Goal: Task Accomplishment & Management: Manage account settings

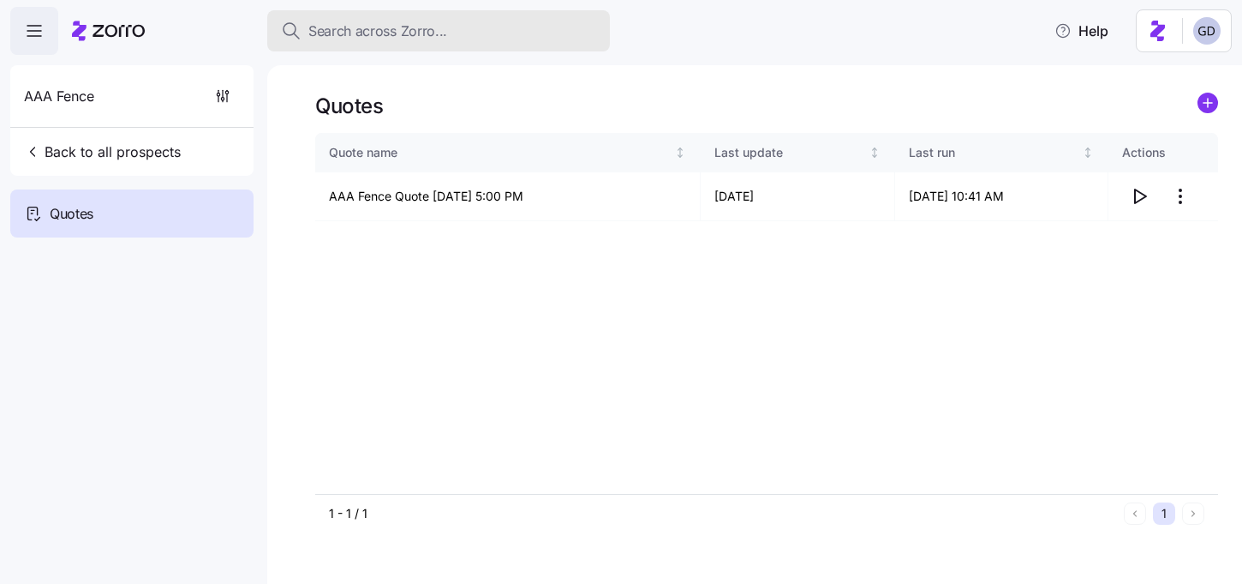
click at [368, 26] on span "Search across Zorro..." at bounding box center [377, 31] width 139 height 21
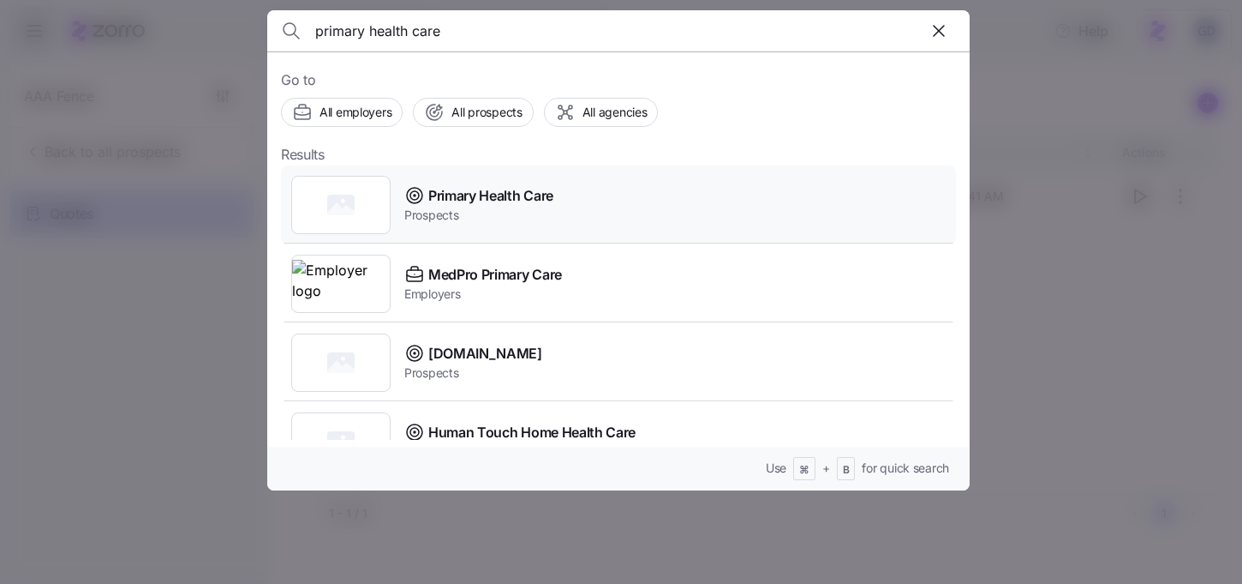
type input "primary health care"
click at [450, 201] on span "Primary Health Care" at bounding box center [490, 195] width 125 height 21
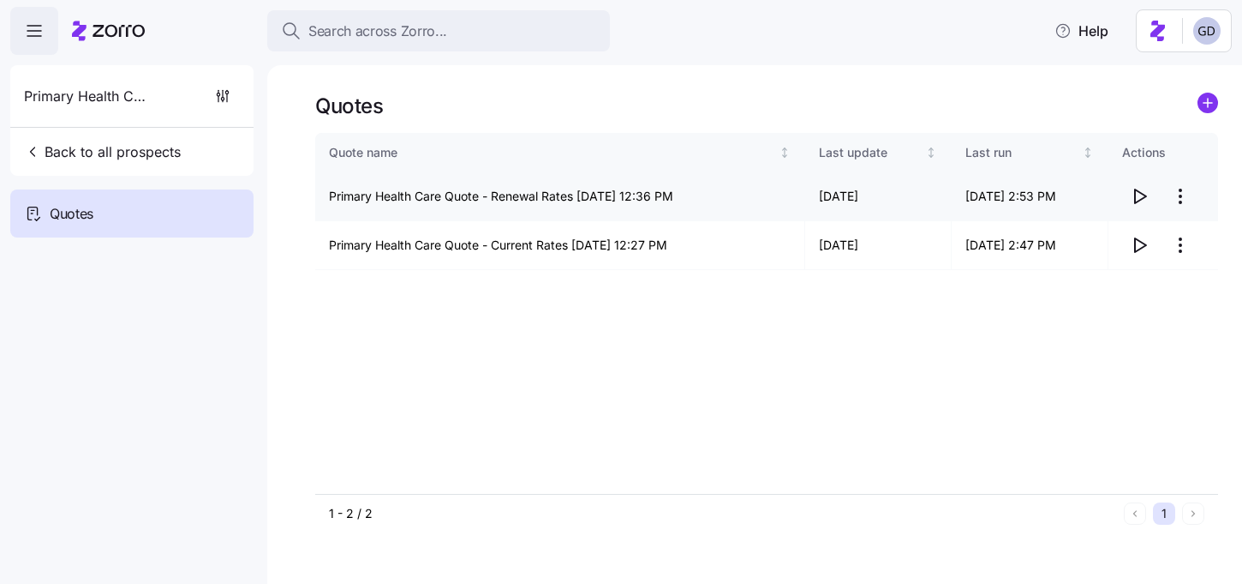
click at [1139, 198] on icon "button" at bounding box center [1139, 196] width 21 height 21
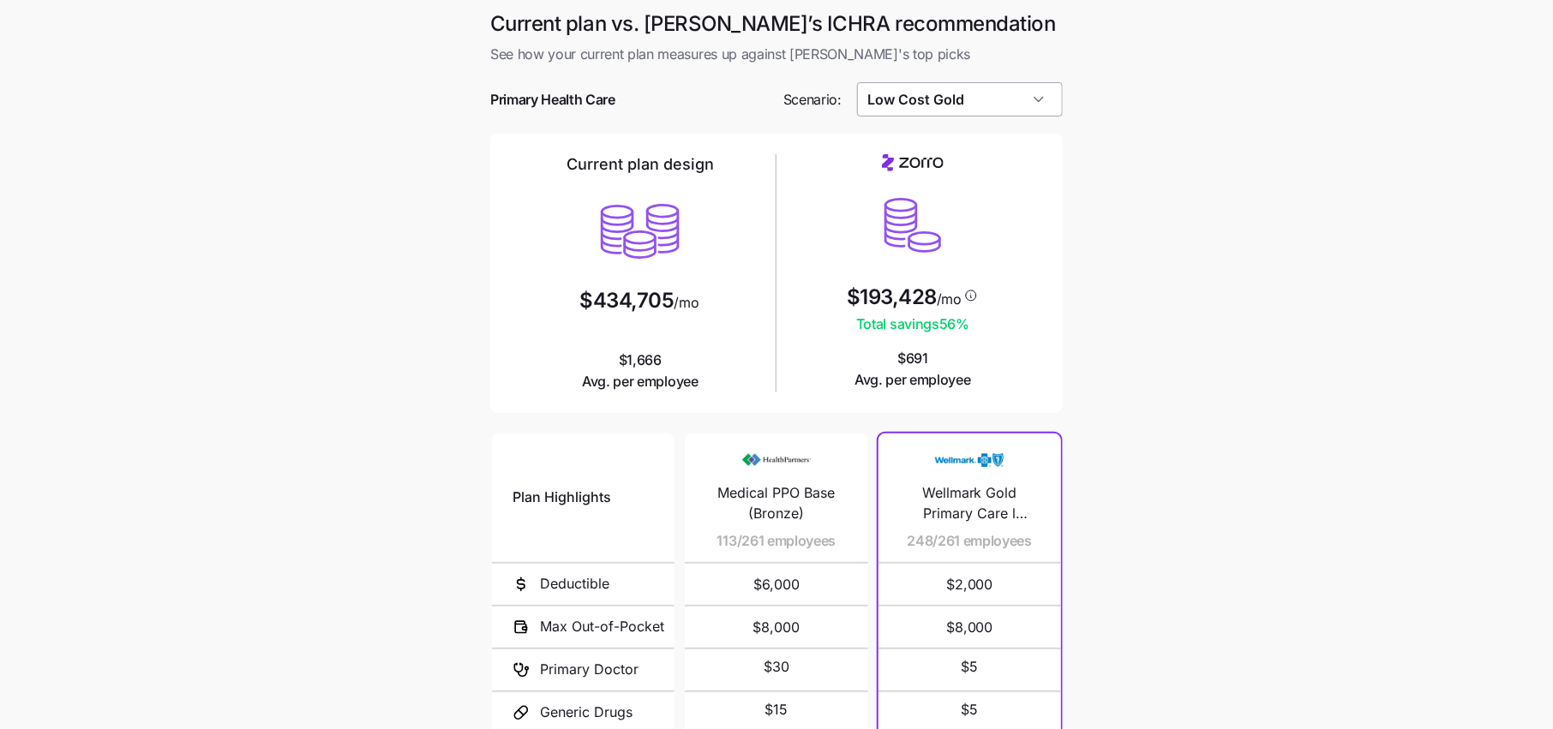
click at [941, 105] on input "Low Cost Gold" at bounding box center [960, 99] width 207 height 34
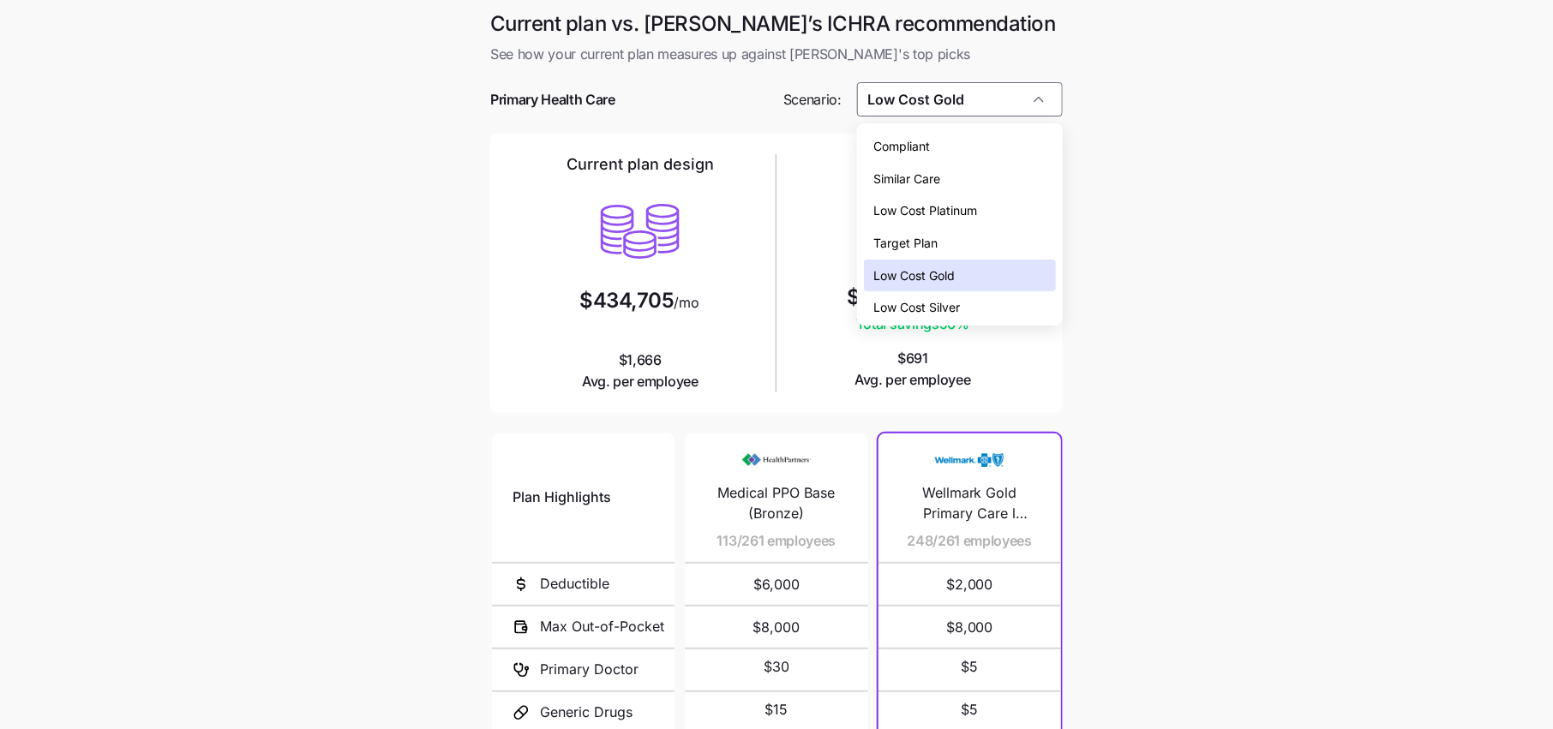
click at [939, 277] on span "Low Cost Gold" at bounding box center [914, 275] width 81 height 19
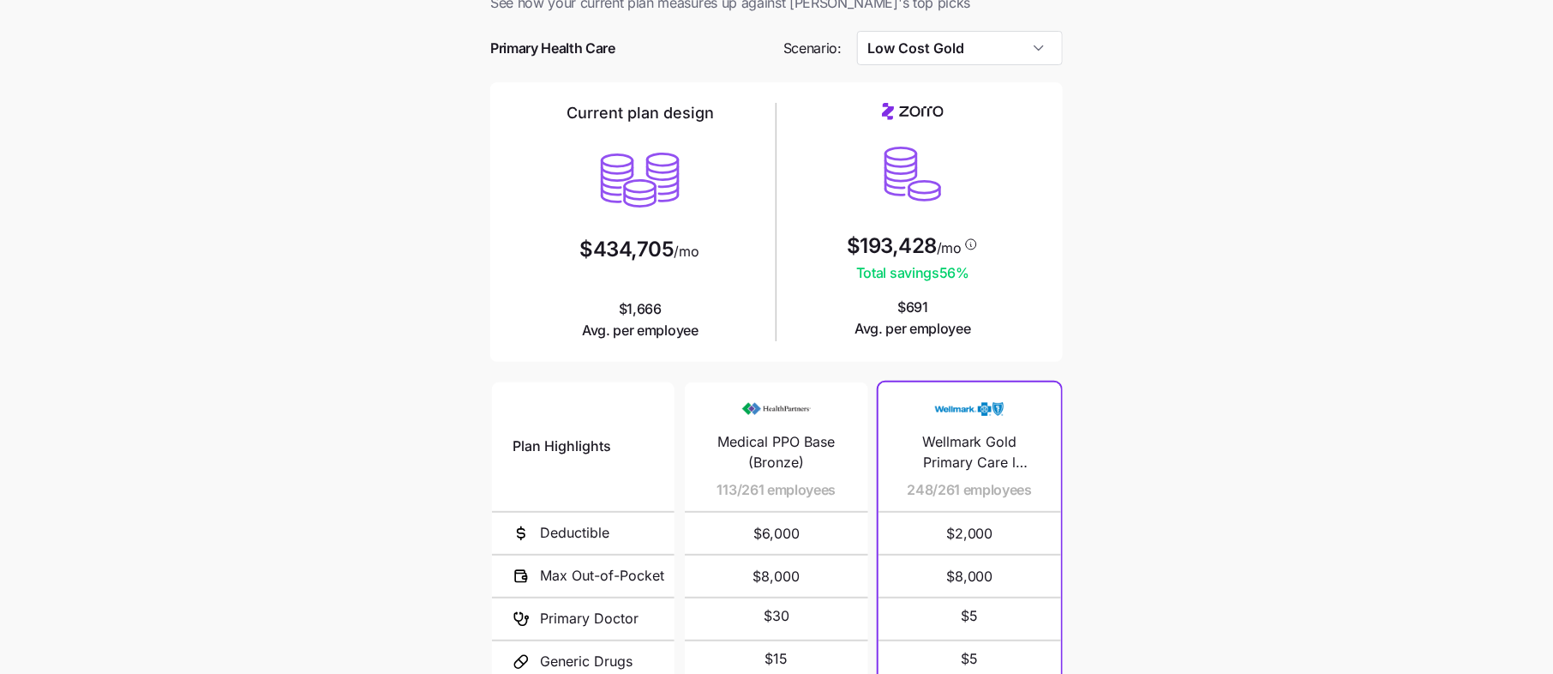
scroll to position [56, 0]
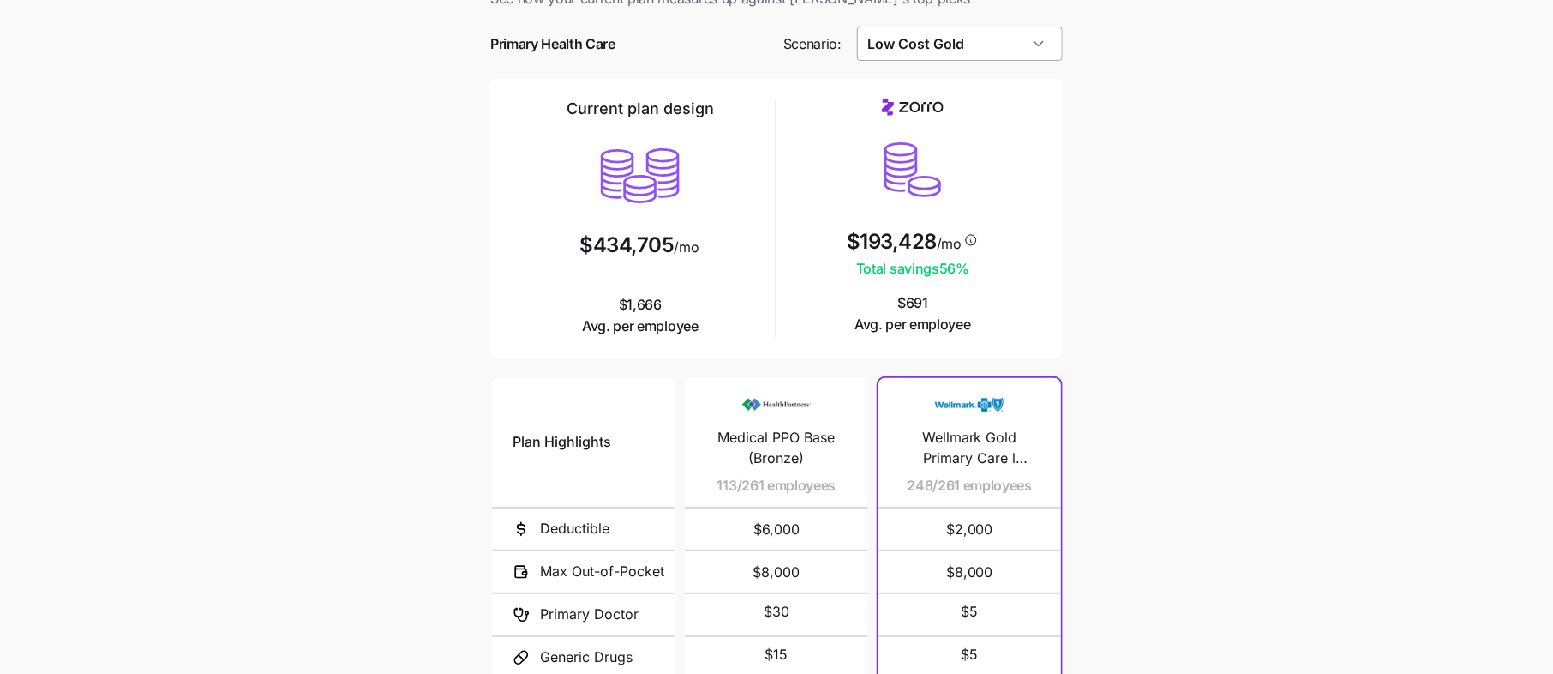
click at [971, 32] on input "Low Cost Gold" at bounding box center [960, 44] width 207 height 34
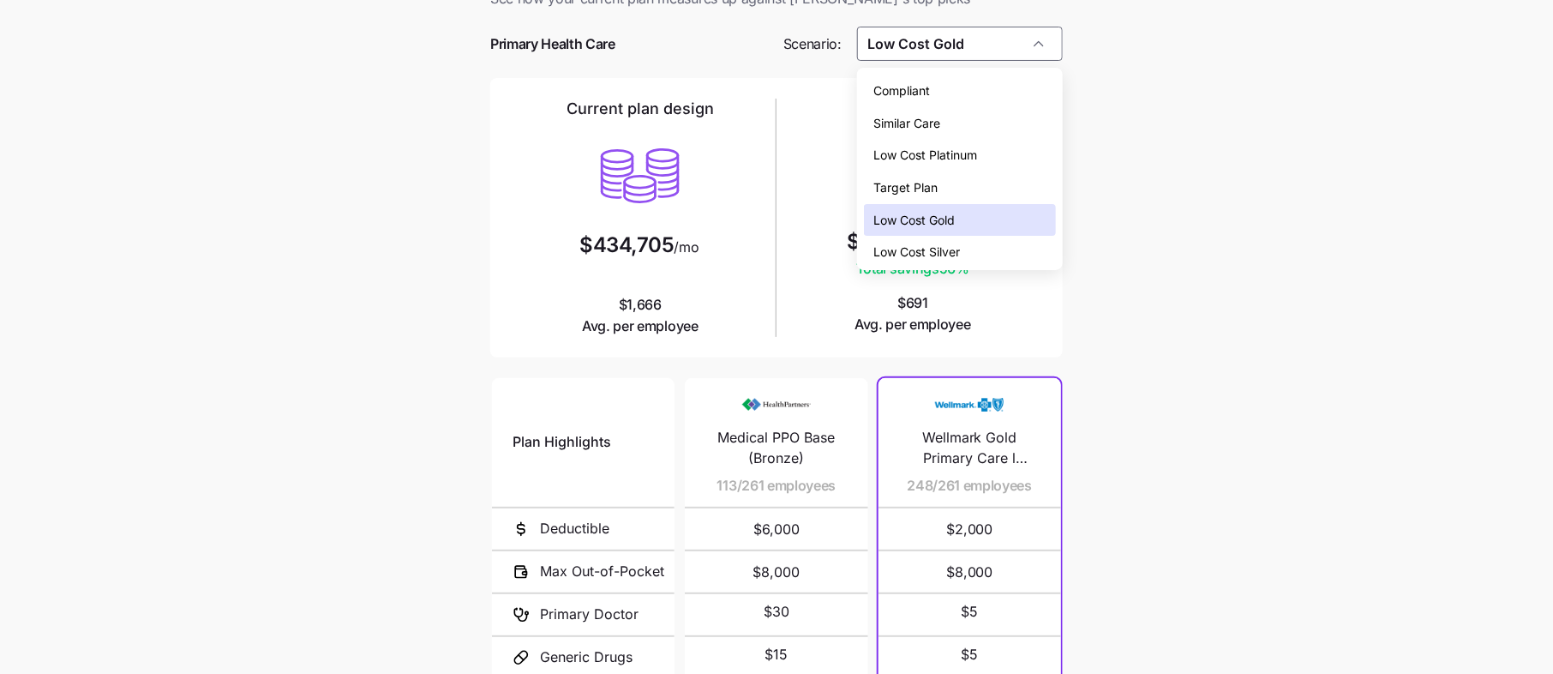
click at [1082, 212] on main "Current plan vs. [PERSON_NAME]’s ICHRA recommendation See how your current plan…" at bounding box center [776, 412] width 1553 height 936
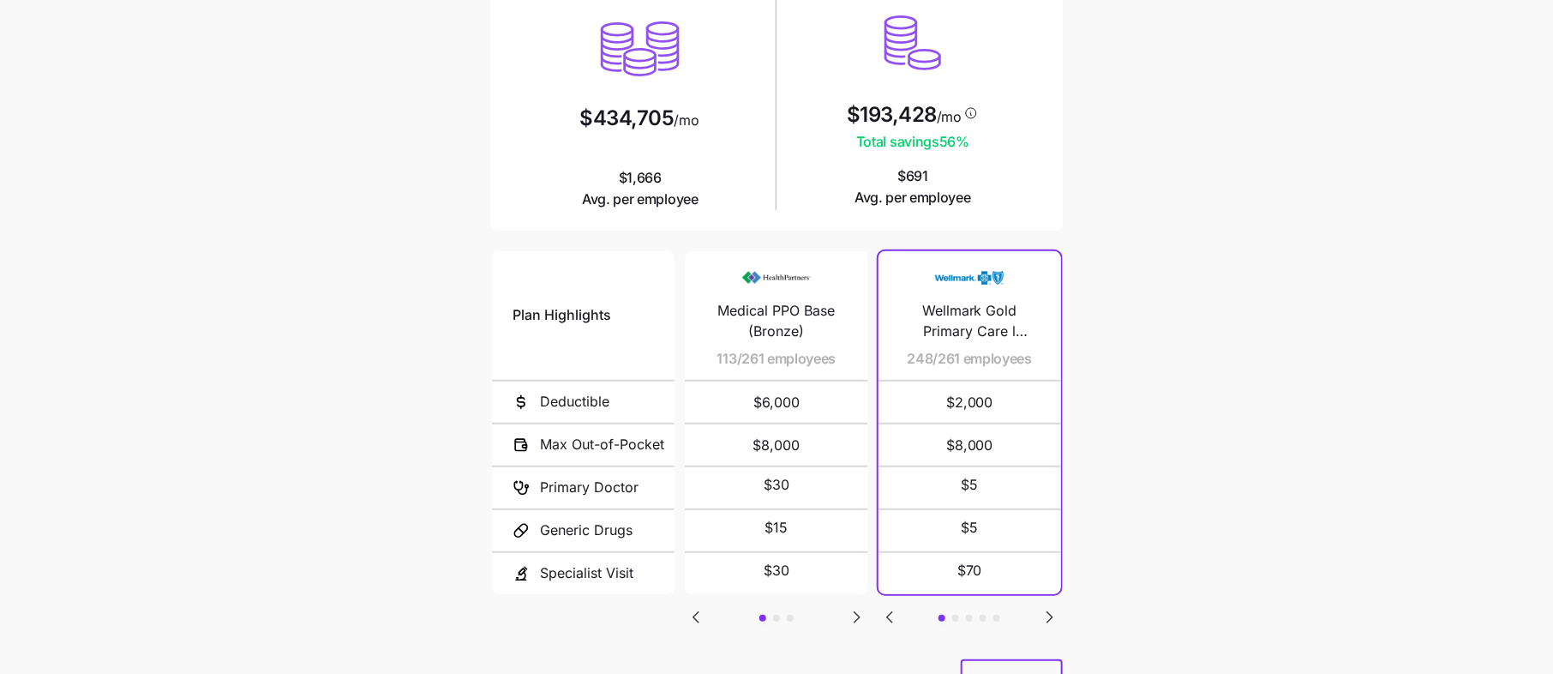
scroll to position [185, 0]
click at [1048, 609] on icon "Go to next slide" at bounding box center [1049, 614] width 5 height 10
click at [891, 609] on icon "Go to previous slide" at bounding box center [889, 614] width 5 height 10
click at [1045, 614] on icon "Go to next slide" at bounding box center [1049, 614] width 21 height 21
click at [1055, 620] on icon "Go to next slide" at bounding box center [1049, 614] width 21 height 21
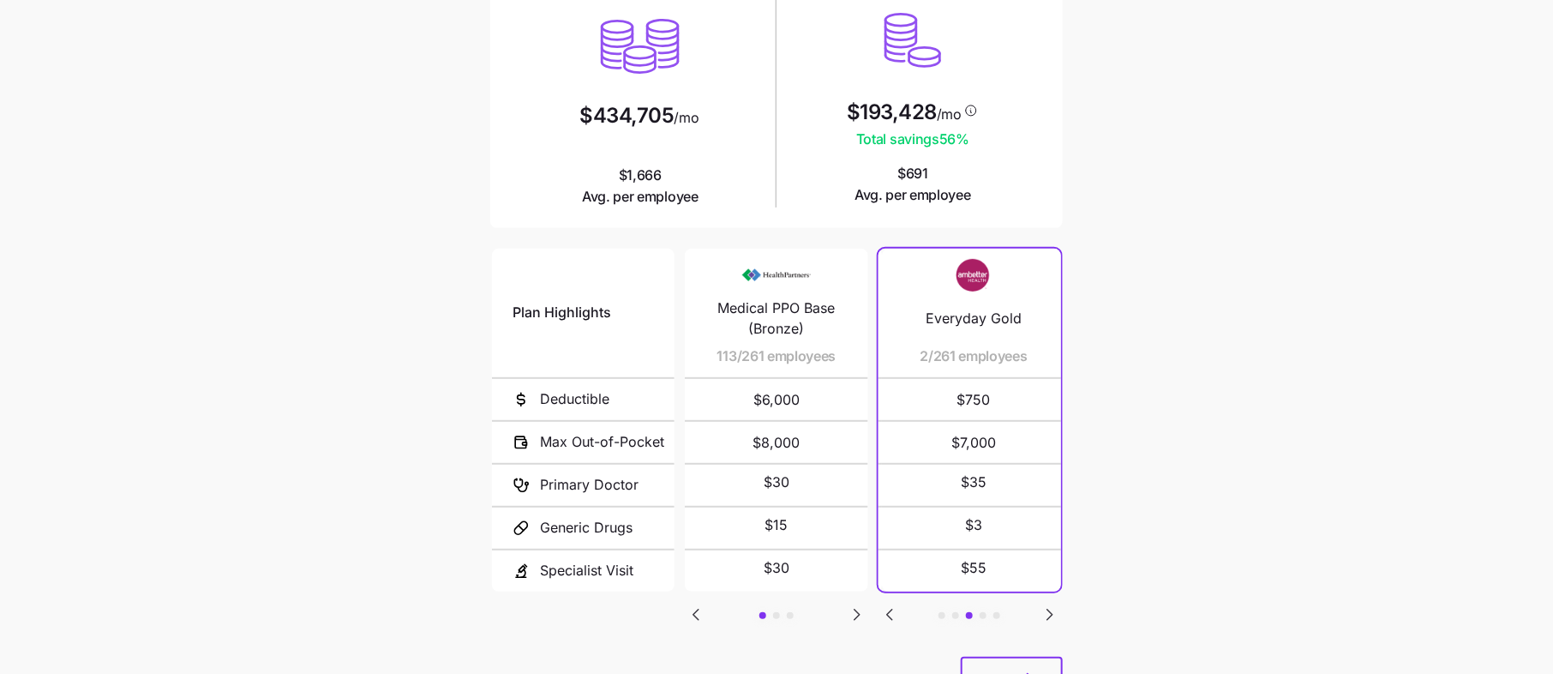
click at [1052, 615] on icon "Go to next slide" at bounding box center [1049, 614] width 21 height 21
click at [1045, 614] on icon "Go to next slide" at bounding box center [1049, 614] width 21 height 21
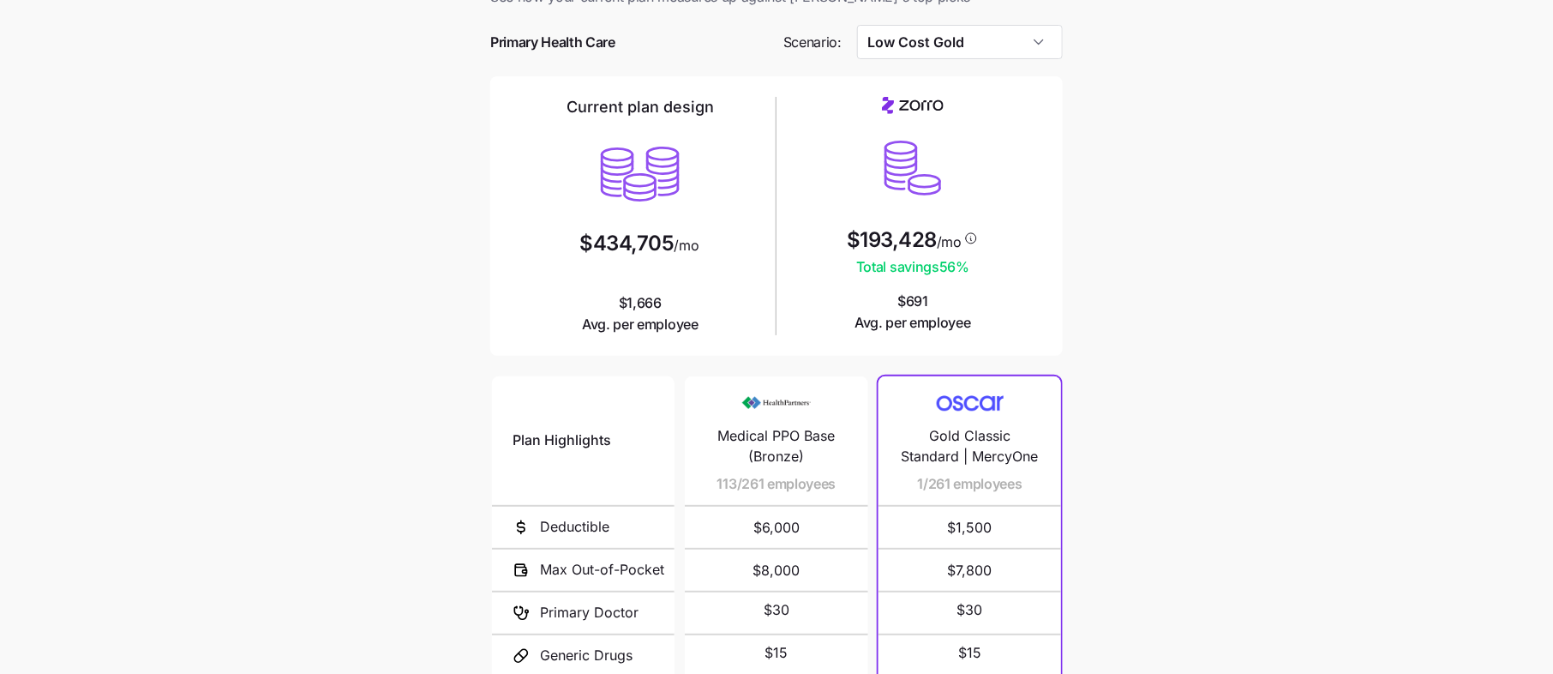
scroll to position [53, 0]
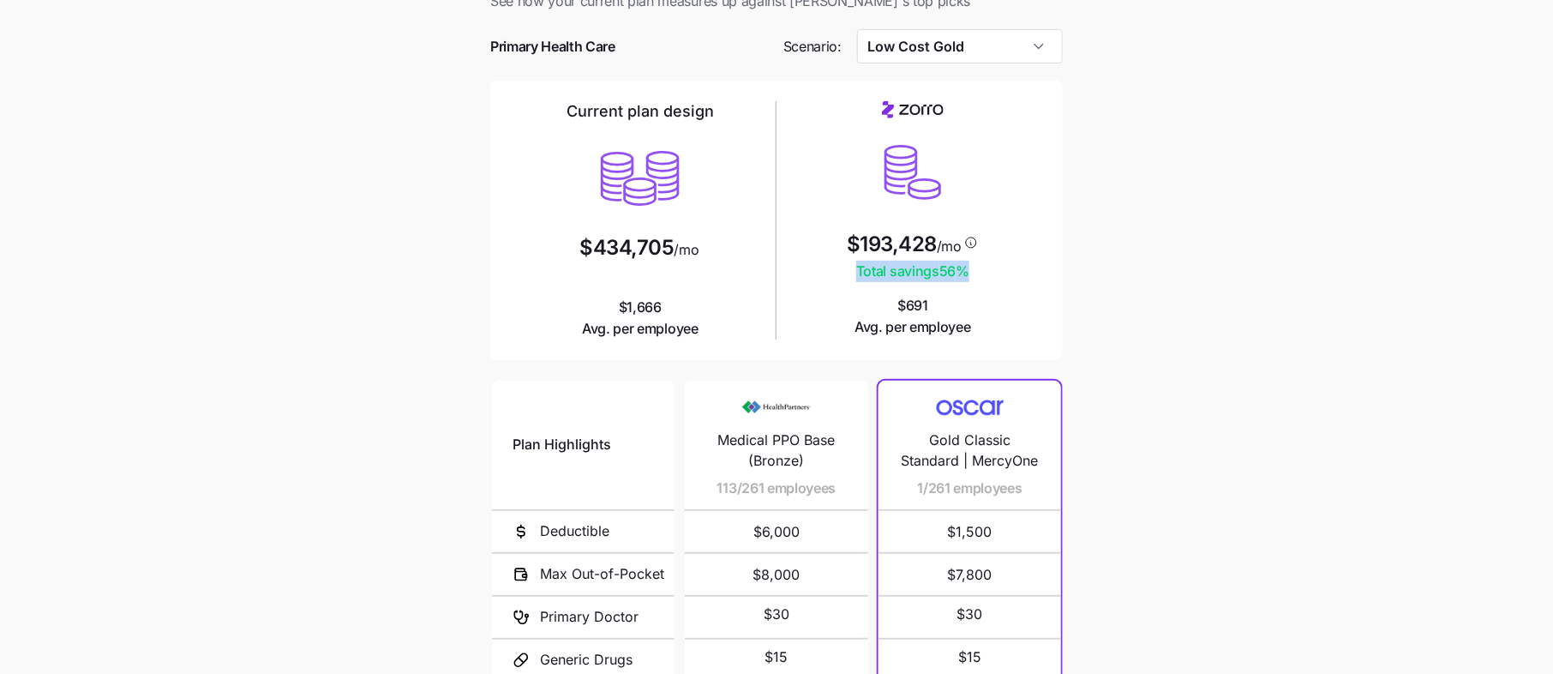
drag, startPoint x: 972, startPoint y: 273, endPoint x: 820, endPoint y: 270, distance: 151.7
click at [820, 270] on div "$193,428 /mo Total savings 56 % $691 Avg. per employee" at bounding box center [912, 219] width 259 height 236
click at [1035, 289] on div "$193,428 /mo Total savings 56 % $691 Avg. per employee" at bounding box center [912, 219] width 259 height 236
drag, startPoint x: 970, startPoint y: 270, endPoint x: 825, endPoint y: 263, distance: 145.0
click at [825, 263] on div "$193,428 /mo Total savings 56 % $691 Avg. per employee" at bounding box center [912, 219] width 259 height 236
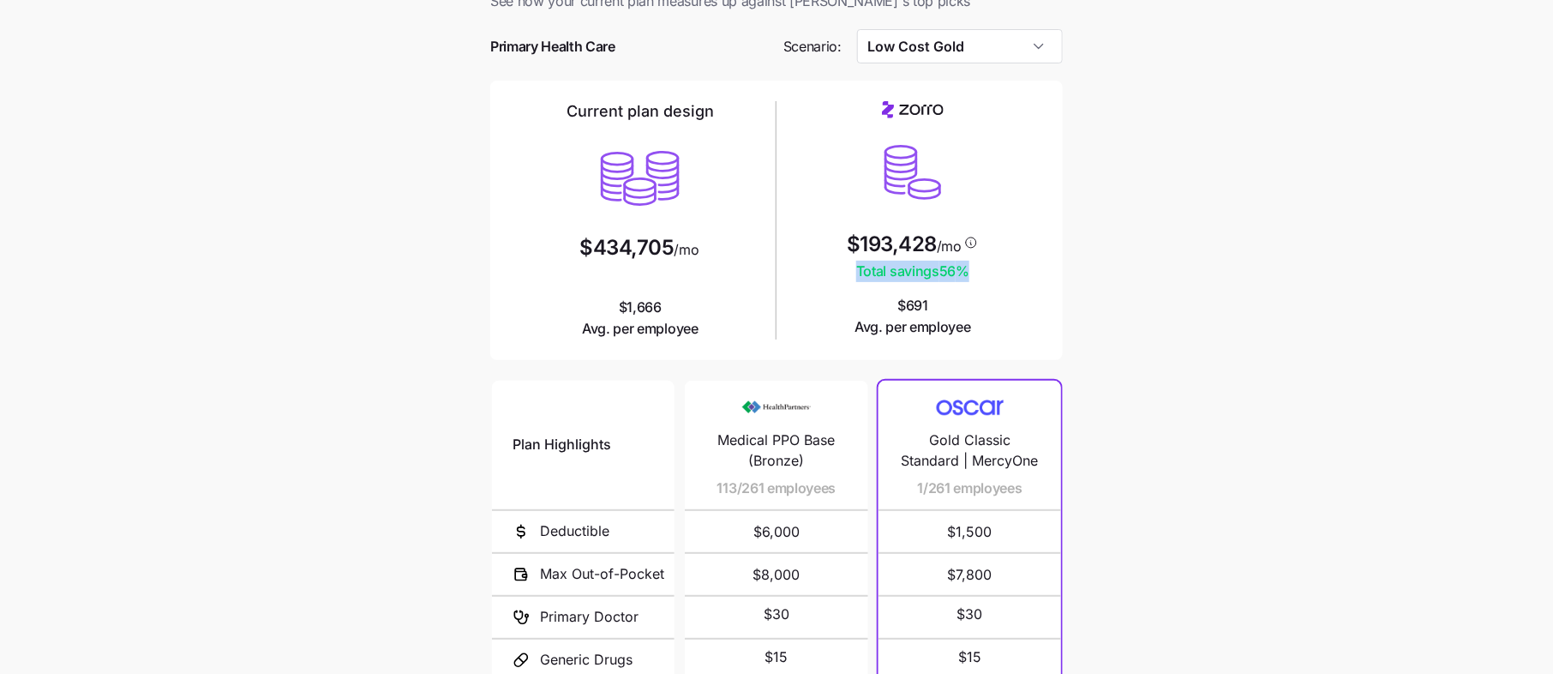
click at [1115, 314] on main "Current plan vs. [PERSON_NAME]’s ICHRA recommendation See how your current plan…" at bounding box center [776, 415] width 1553 height 936
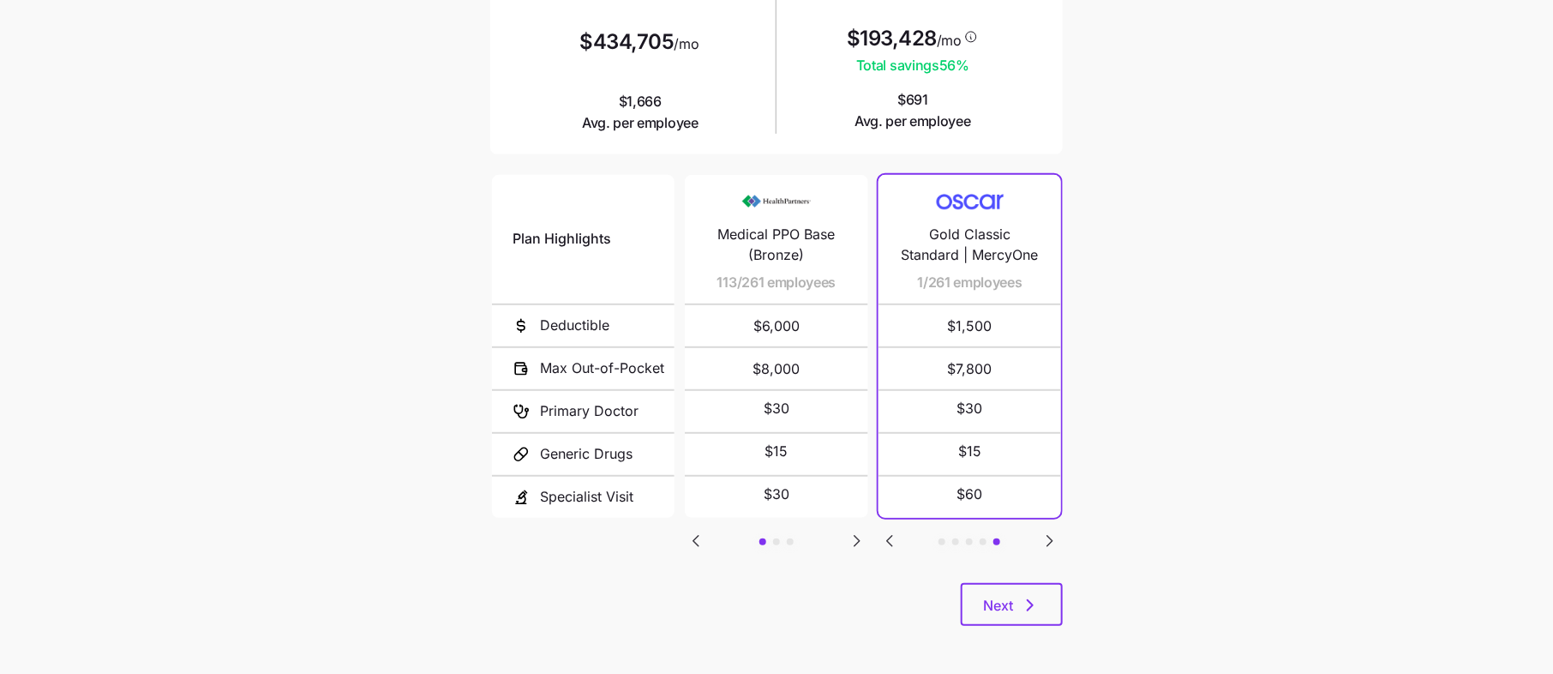
scroll to position [261, 0]
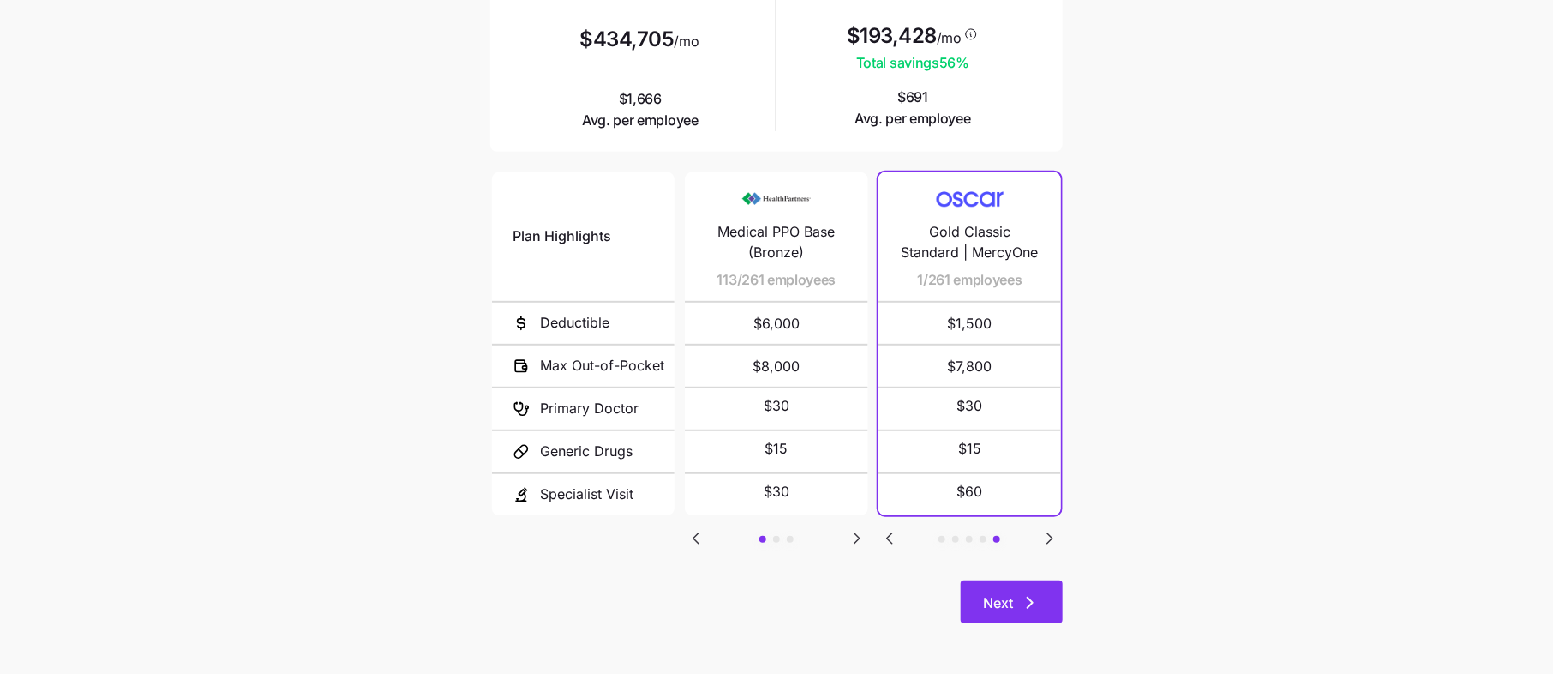
click at [1001, 607] on span "Next" at bounding box center [998, 602] width 30 height 21
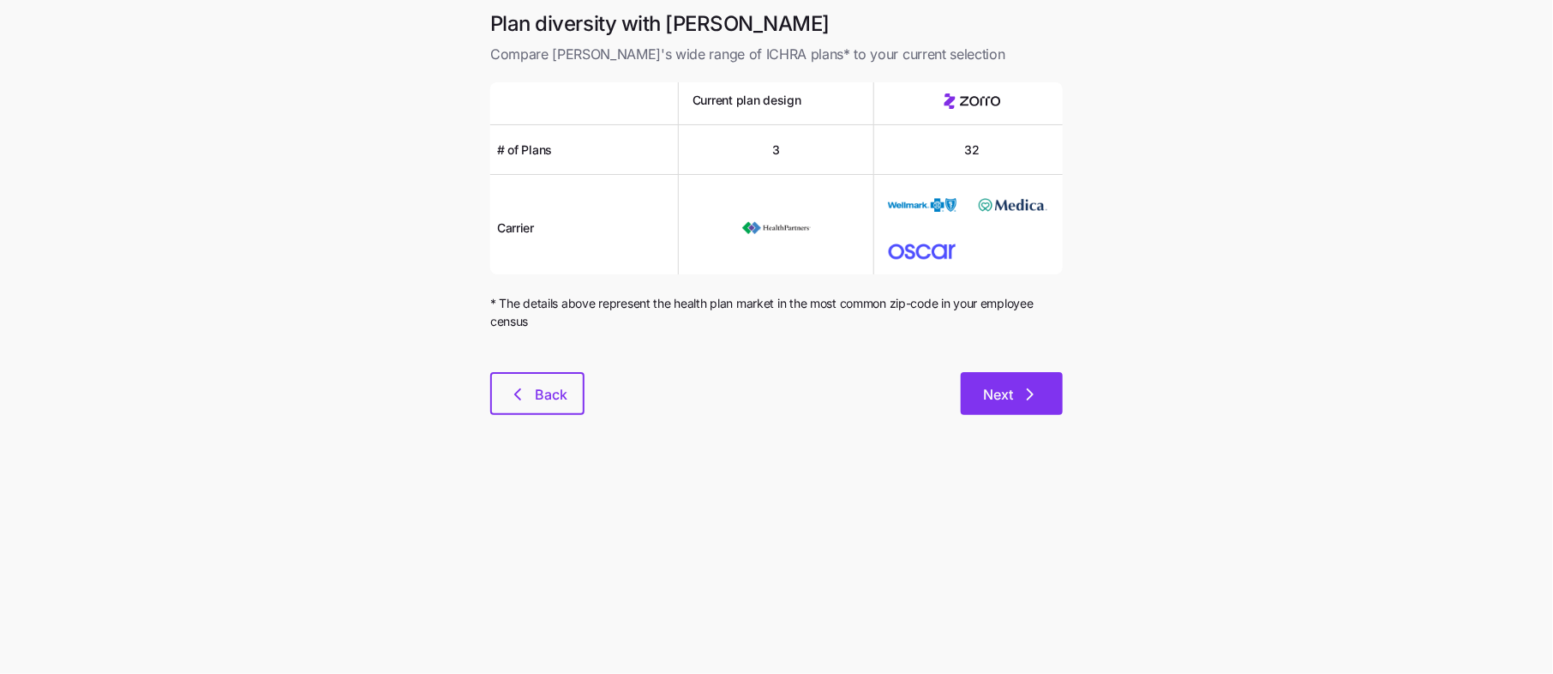
click at [1027, 388] on icon "button" at bounding box center [1030, 394] width 21 height 21
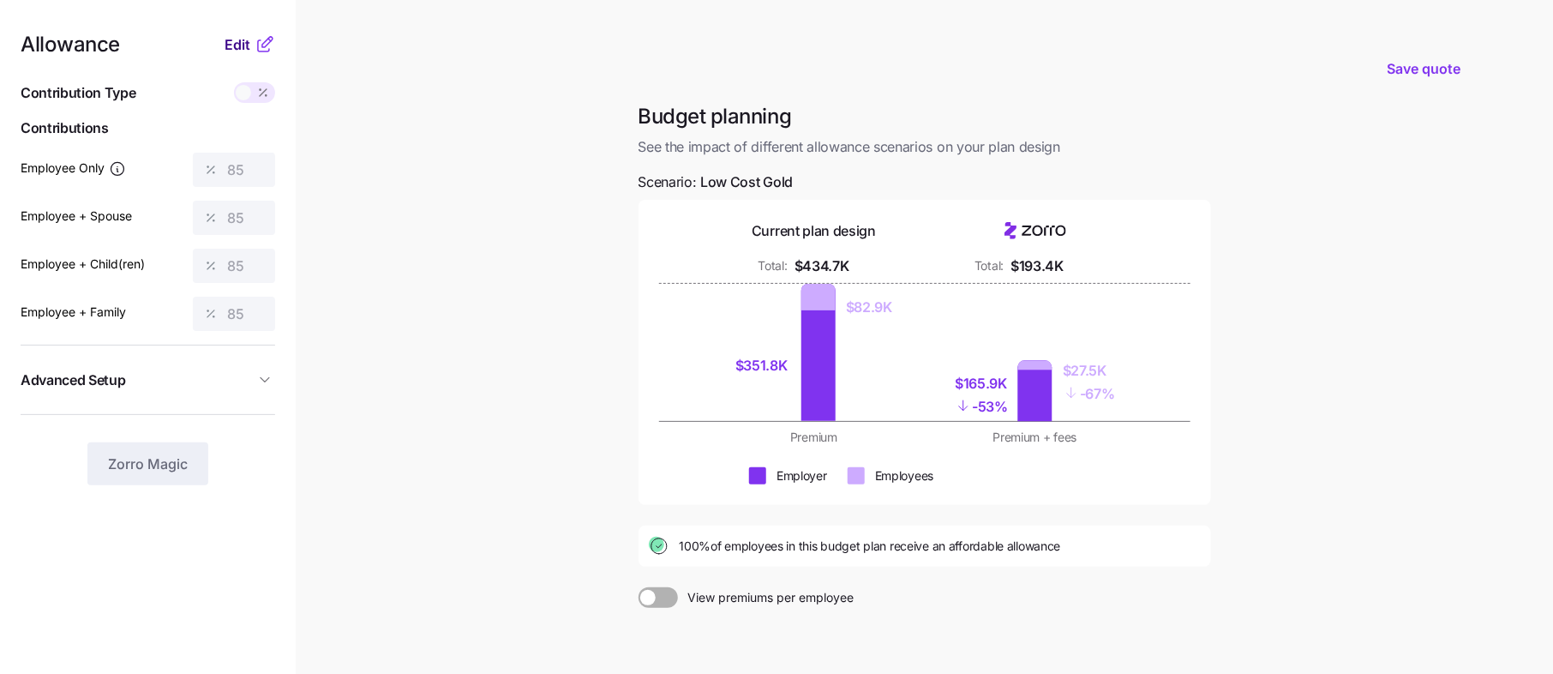
click at [246, 41] on span "Edit" at bounding box center [238, 44] width 26 height 21
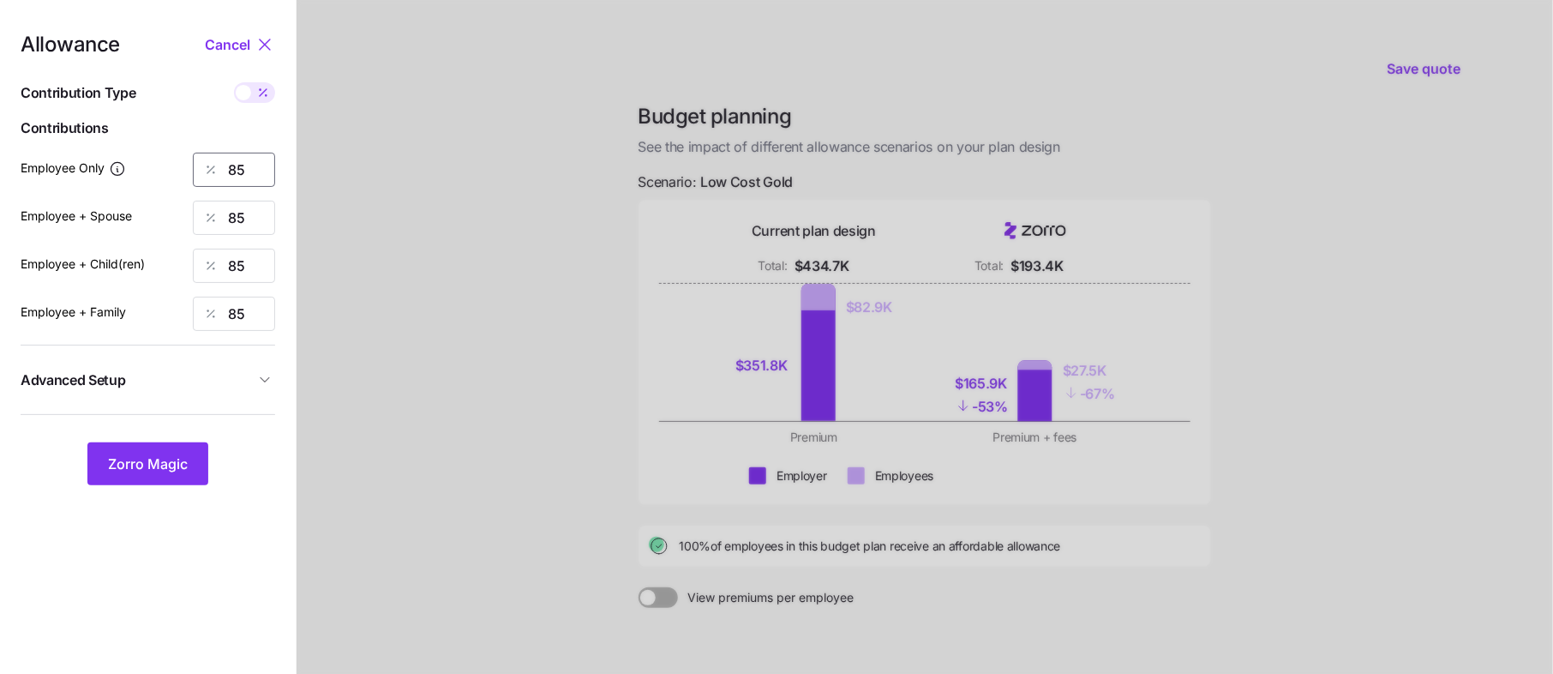
drag, startPoint x: 259, startPoint y: 171, endPoint x: 230, endPoint y: 173, distance: 29.2
click at [230, 173] on input "85" at bounding box center [234, 170] width 82 height 34
type input "50"
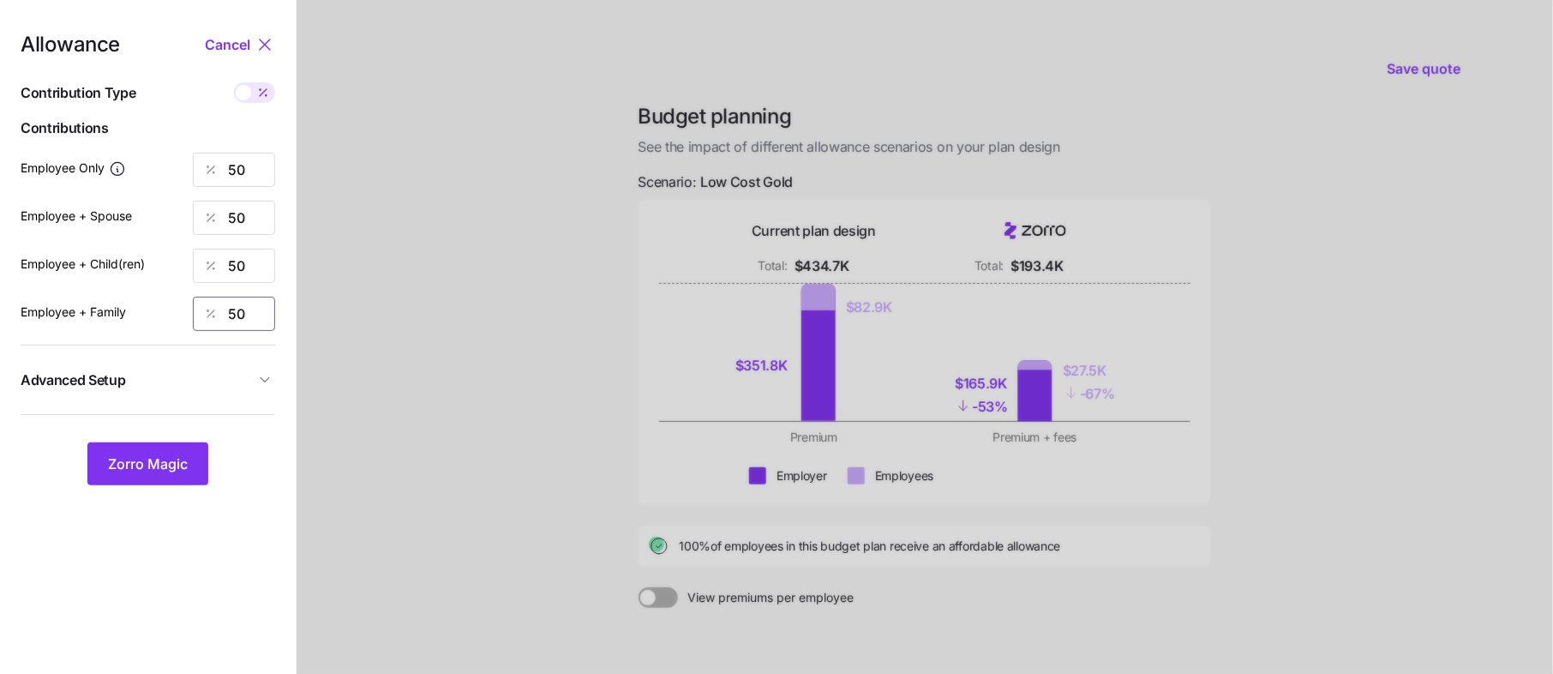
type input "50"
click at [240, 384] on span "Advanced Setup" at bounding box center [138, 379] width 234 height 21
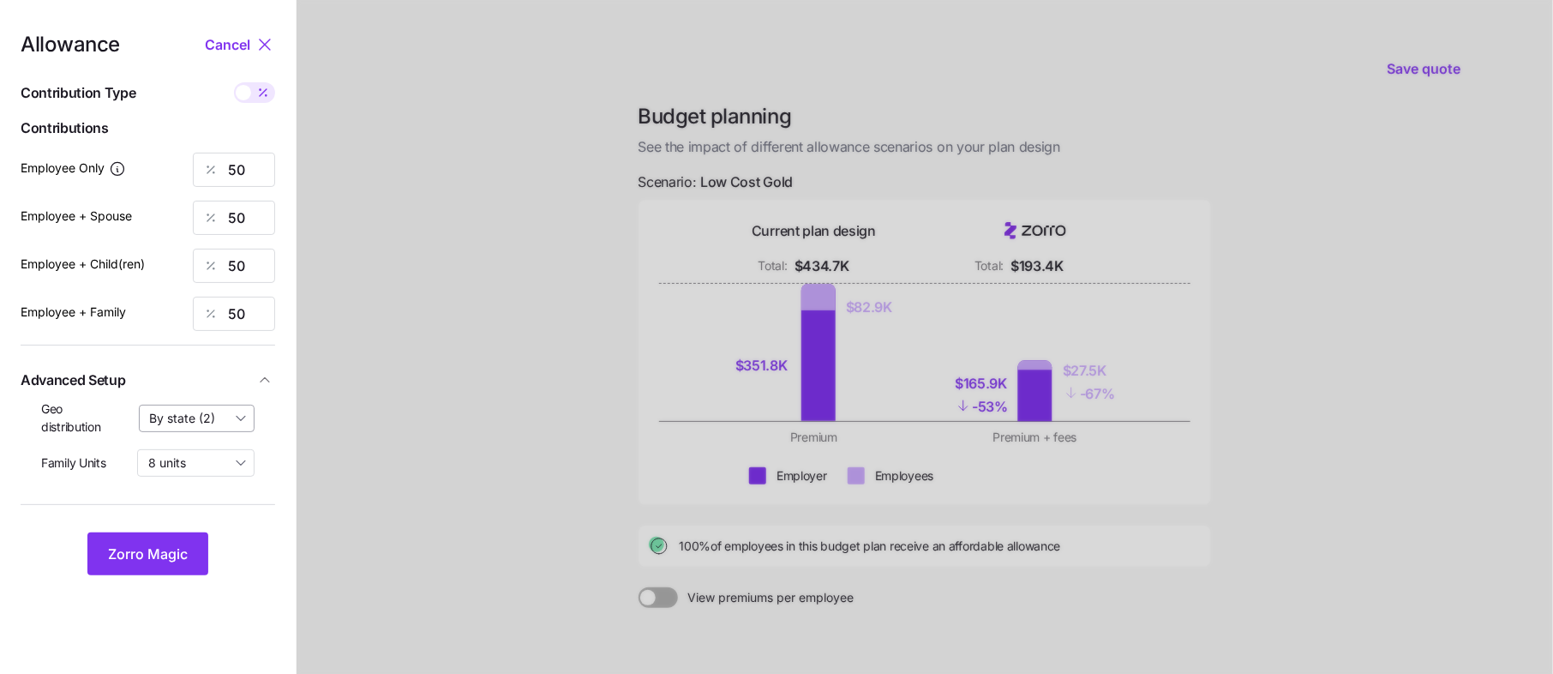
click at [206, 419] on input "By state (2)" at bounding box center [197, 417] width 117 height 27
click at [189, 516] on span "By state (2)" at bounding box center [188, 517] width 66 height 19
click at [153, 548] on span "Zorro Magic" at bounding box center [148, 553] width 80 height 21
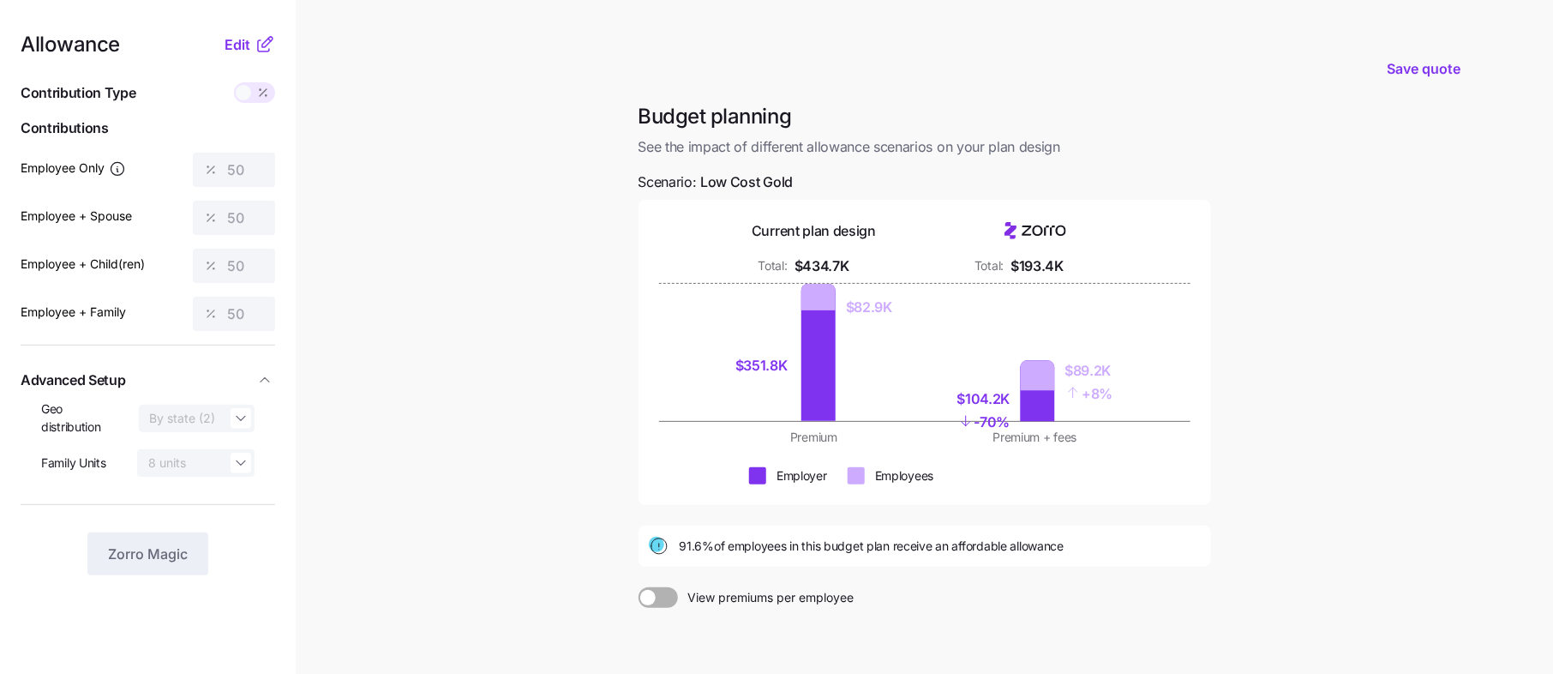
click at [1007, 416] on div "- 70%" at bounding box center [983, 421] width 53 height 23
drag, startPoint x: 1118, startPoint y: 392, endPoint x: 1040, endPoint y: 368, distance: 81.8
click at [1040, 368] on div "$104.2K - 70% $89.2K + 8%" at bounding box center [1035, 352] width 201 height 137
click at [1117, 416] on div "$104.2K - 70% $89.2K + 8%" at bounding box center [1035, 352] width 201 height 137
click at [244, 39] on span "Edit" at bounding box center [238, 44] width 26 height 21
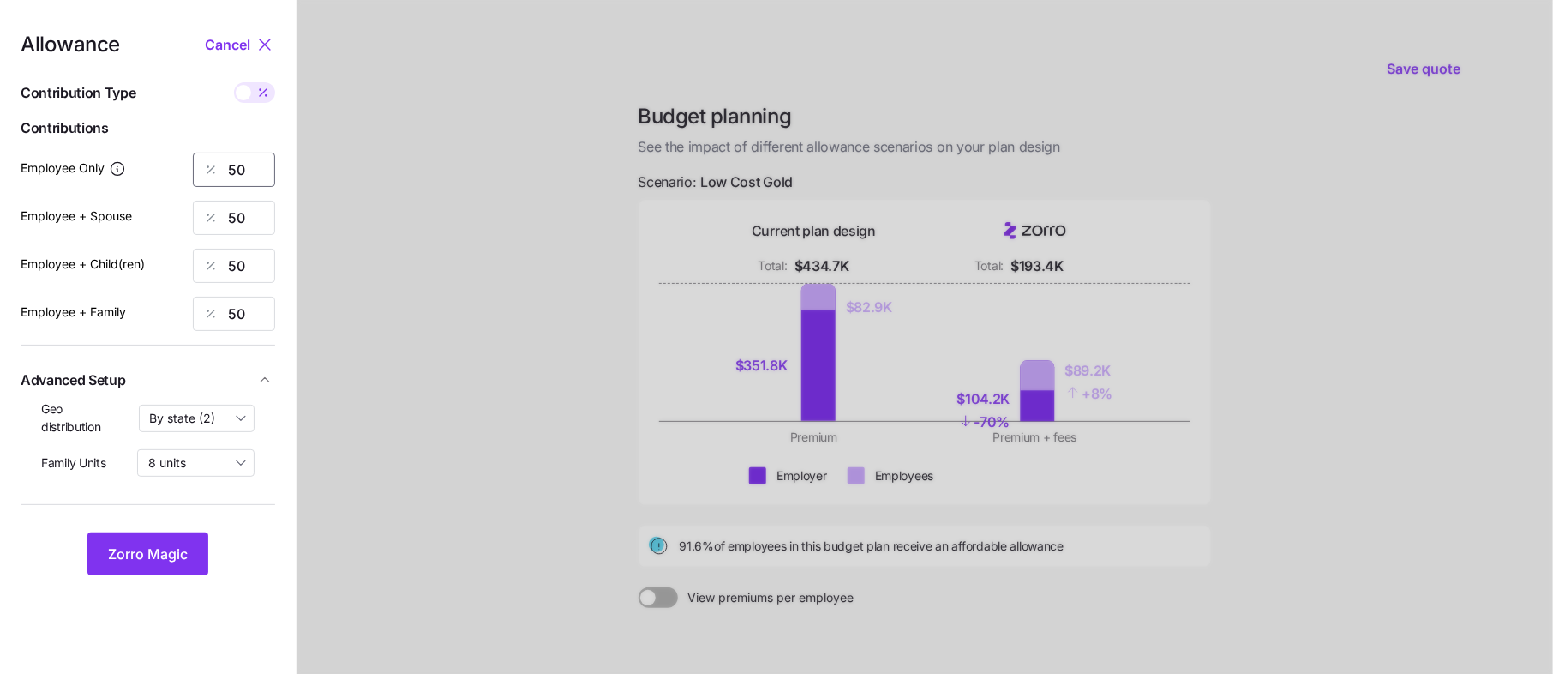
drag, startPoint x: 257, startPoint y: 160, endPoint x: 85, endPoint y: 160, distance: 172.2
click at [85, 160] on div "Employee Only 50" at bounding box center [148, 170] width 254 height 34
type input "75"
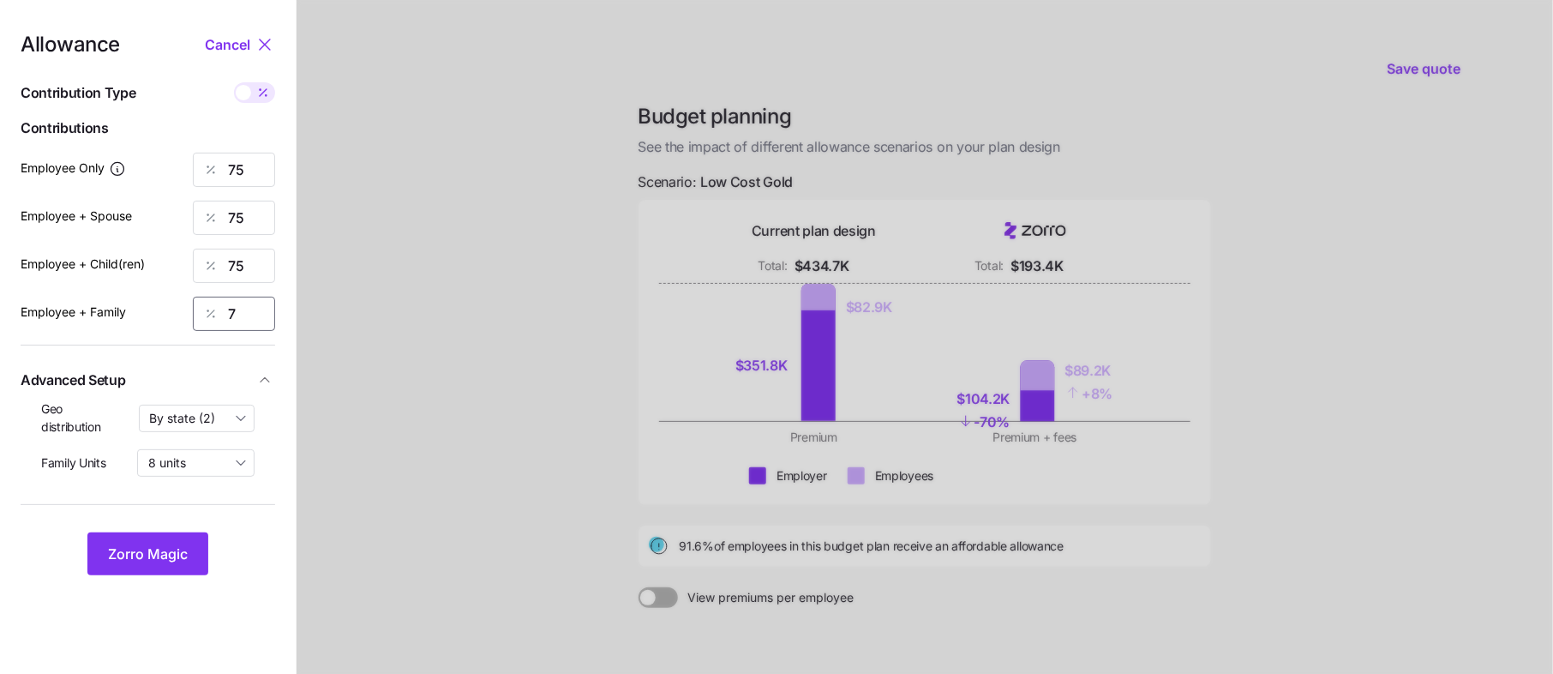
type input "7"
click at [255, 320] on input "7" at bounding box center [234, 313] width 82 height 34
type input "75"
click at [152, 552] on span "Zorro Magic" at bounding box center [148, 553] width 80 height 21
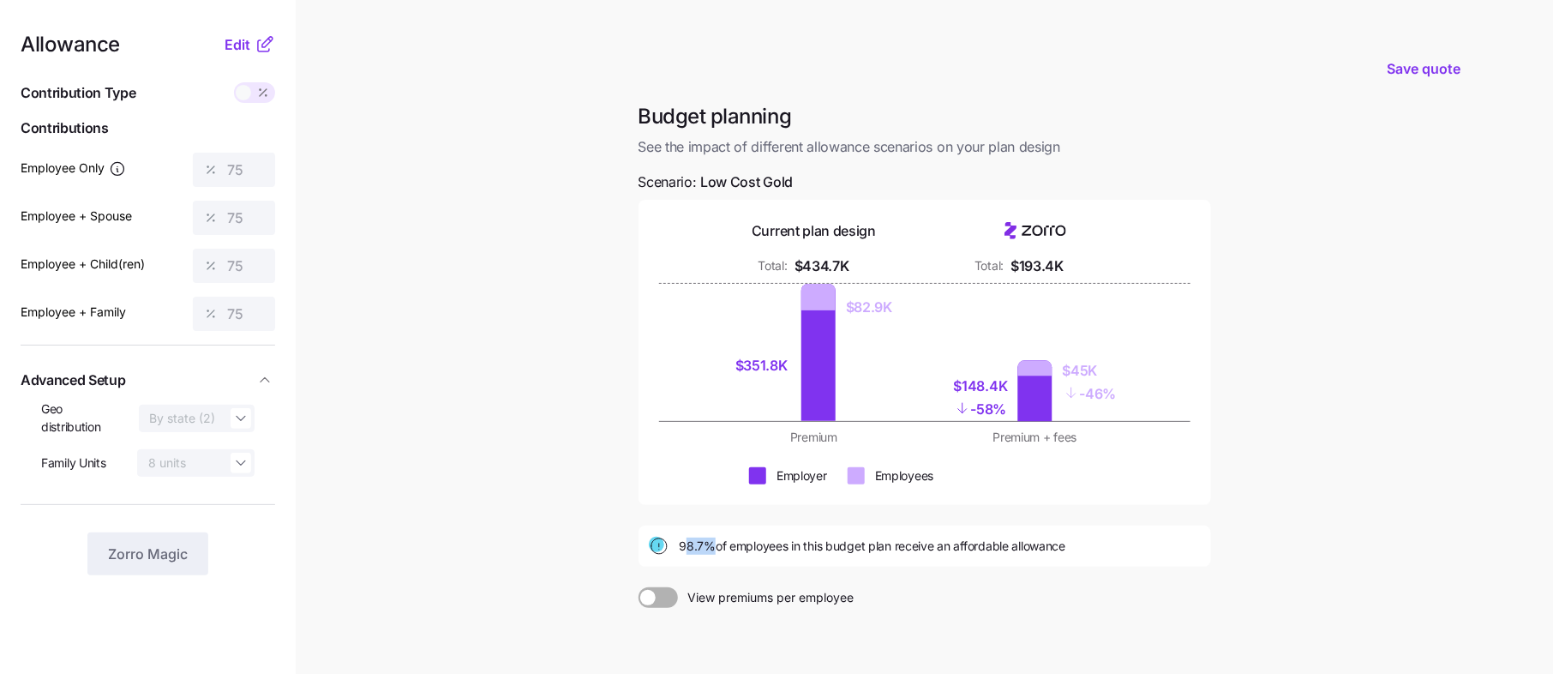
drag, startPoint x: 709, startPoint y: 542, endPoint x: 682, endPoint y: 542, distance: 27.4
click at [682, 542] on span "98.7% of employees in this budget plan receive an affordable allowance" at bounding box center [873, 545] width 386 height 17
click at [677, 546] on div "98.7% of employees in this budget plan receive an affordable allowance" at bounding box center [925, 546] width 552 height 21
drag, startPoint x: 679, startPoint y: 545, endPoint x: 718, endPoint y: 545, distance: 39.4
click at [718, 545] on span "98.7% of employees in this budget plan receive an affordable allowance" at bounding box center [873, 545] width 386 height 17
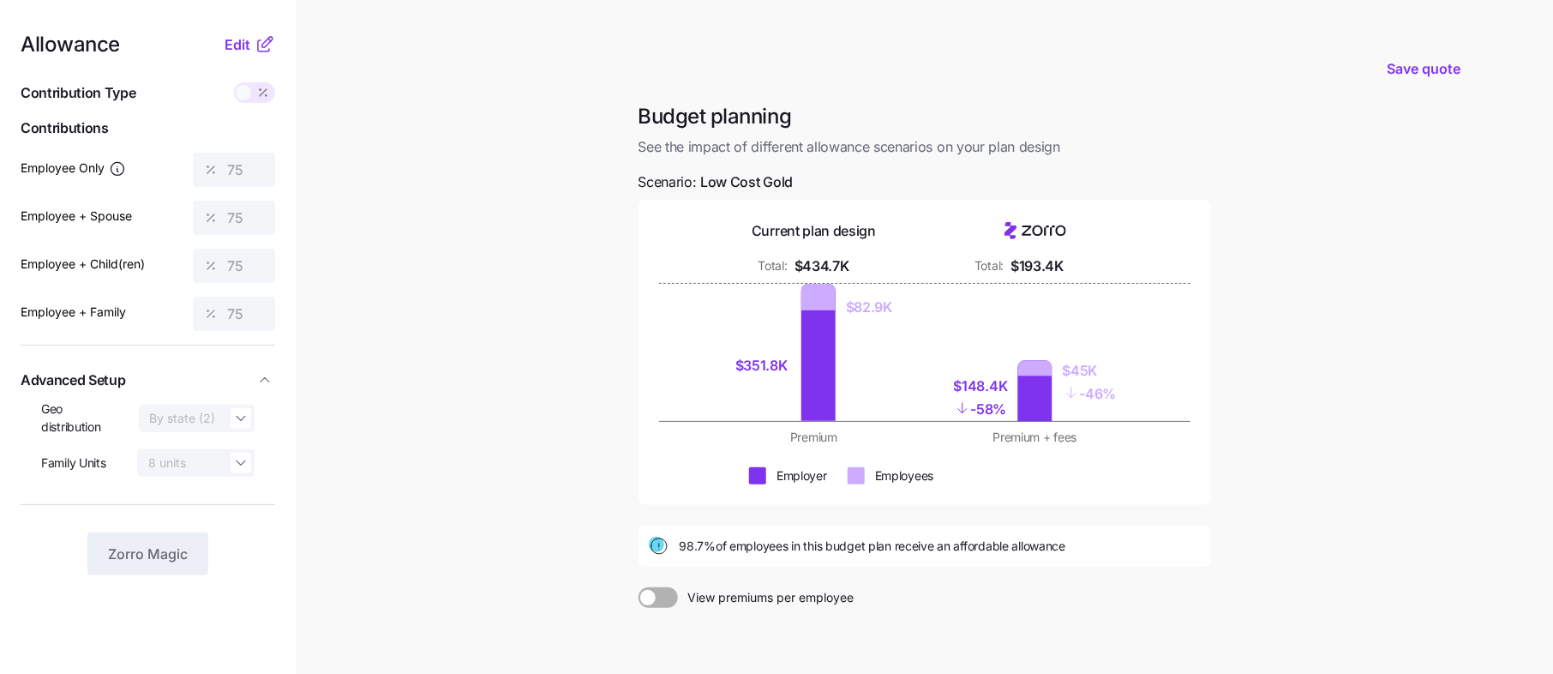
click at [593, 524] on main "Save quote Budget planning See the impact of different allowance scenarios on y…" at bounding box center [776, 421] width 1553 height 842
click at [237, 49] on span "Edit" at bounding box center [238, 44] width 26 height 21
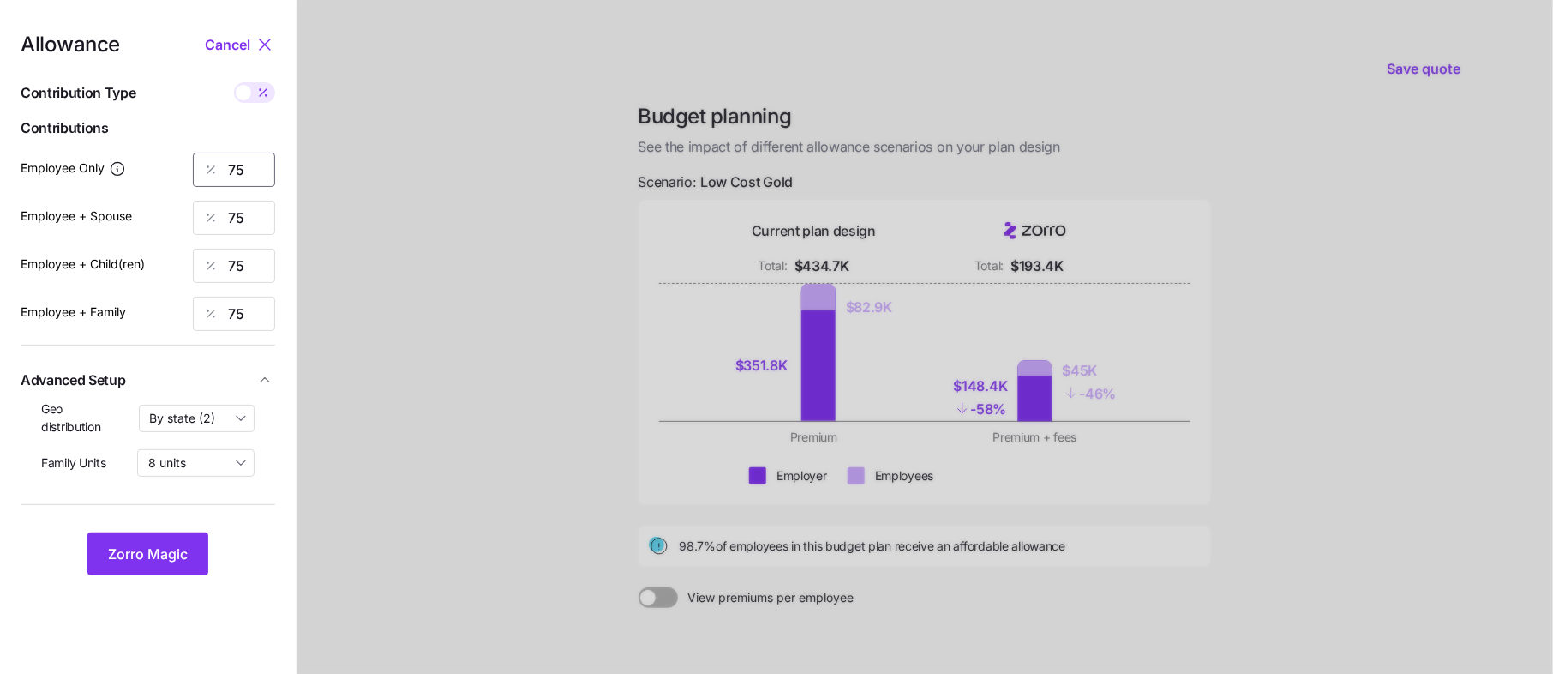
drag, startPoint x: 264, startPoint y: 160, endPoint x: 133, endPoint y: 160, distance: 131.1
click at [177, 160] on div "Employee Only 75" at bounding box center [148, 170] width 254 height 34
type input "80"
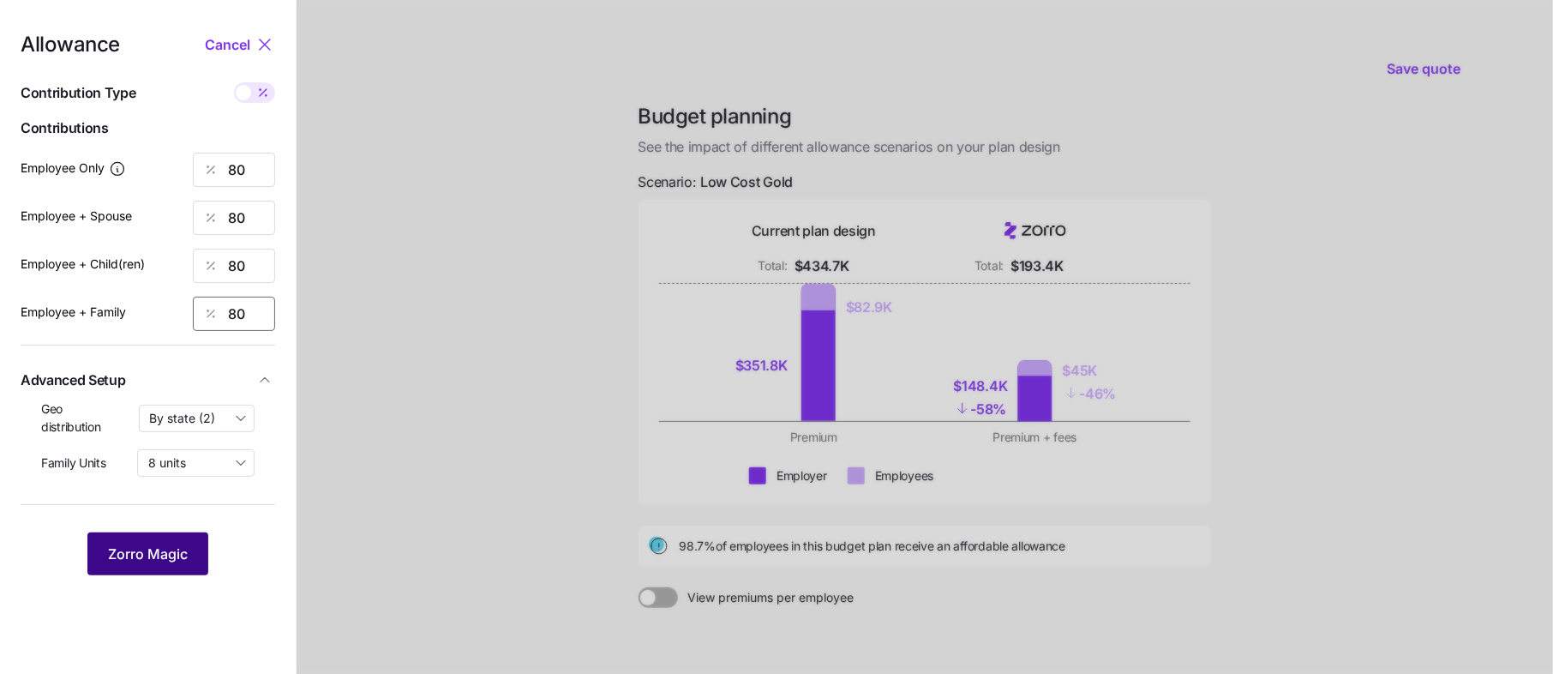
type input "80"
click at [169, 556] on span "Zorro Magic" at bounding box center [148, 553] width 80 height 21
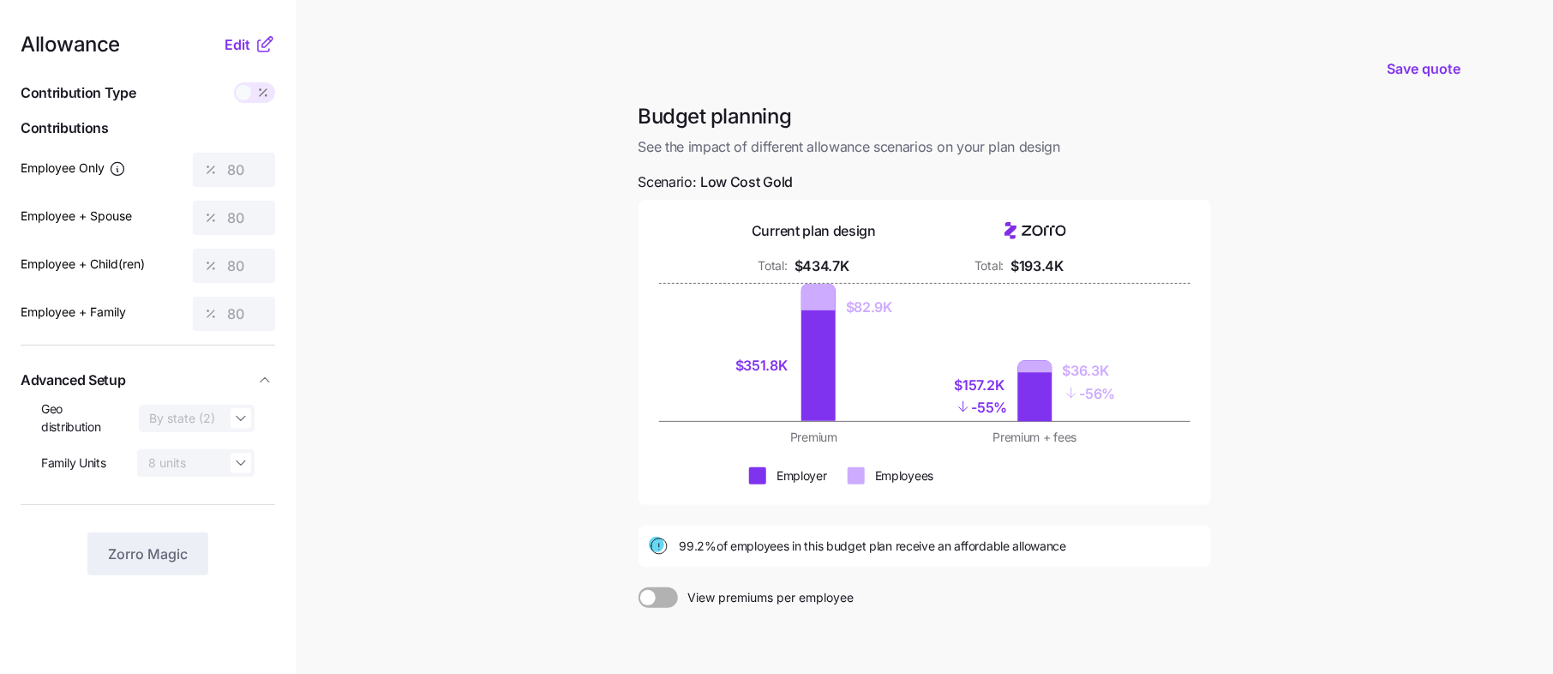
click at [256, 49] on icon at bounding box center [264, 44] width 21 height 21
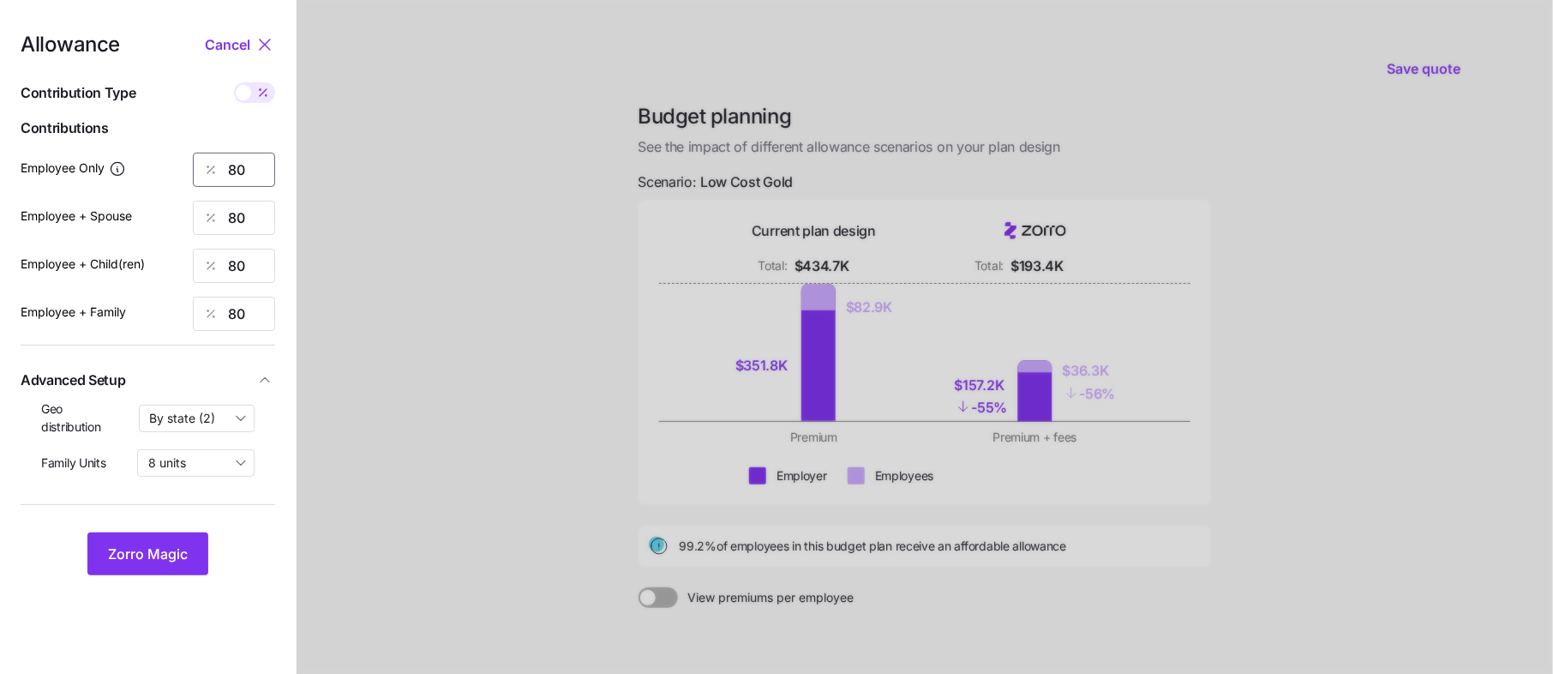
click at [252, 177] on input "80" at bounding box center [234, 170] width 82 height 34
type input "85"
click at [171, 548] on span "Zorro Magic" at bounding box center [148, 553] width 80 height 21
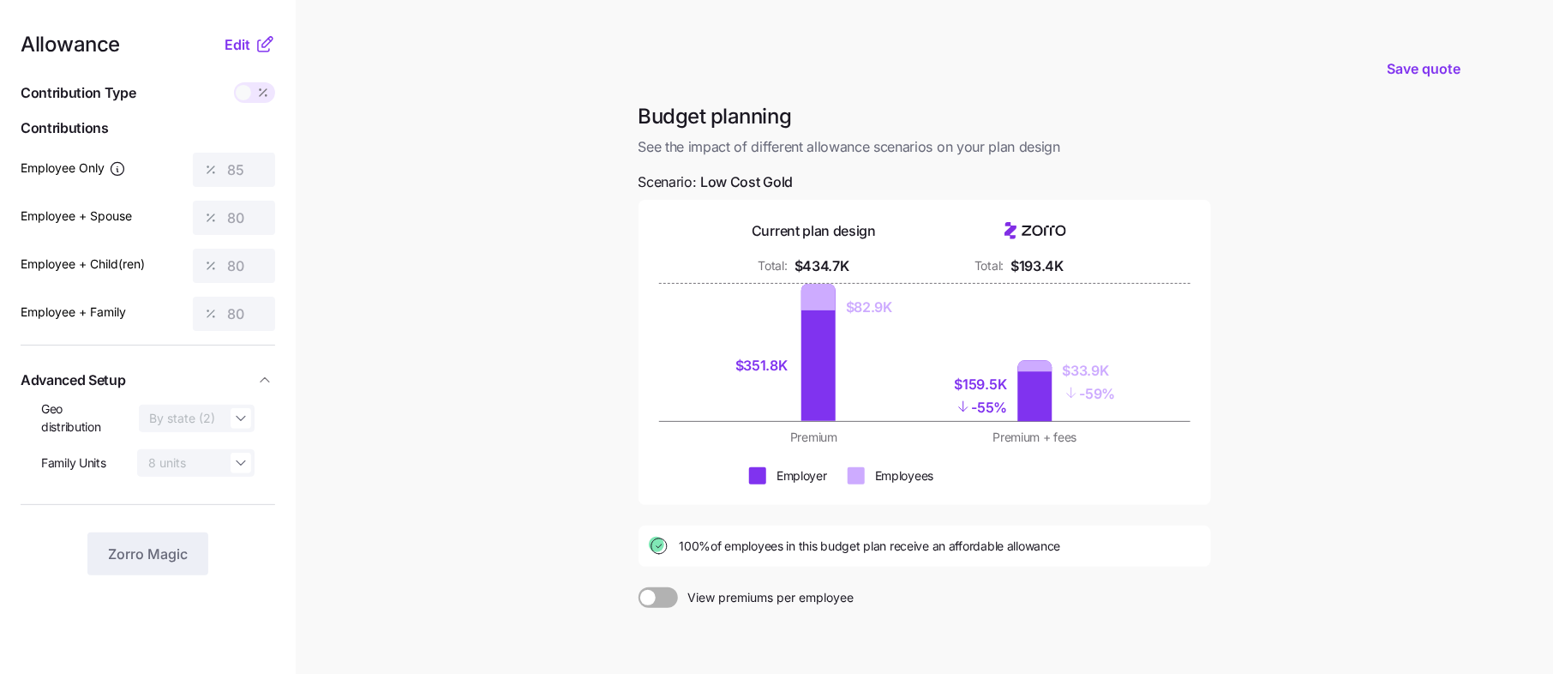
scroll to position [130, 0]
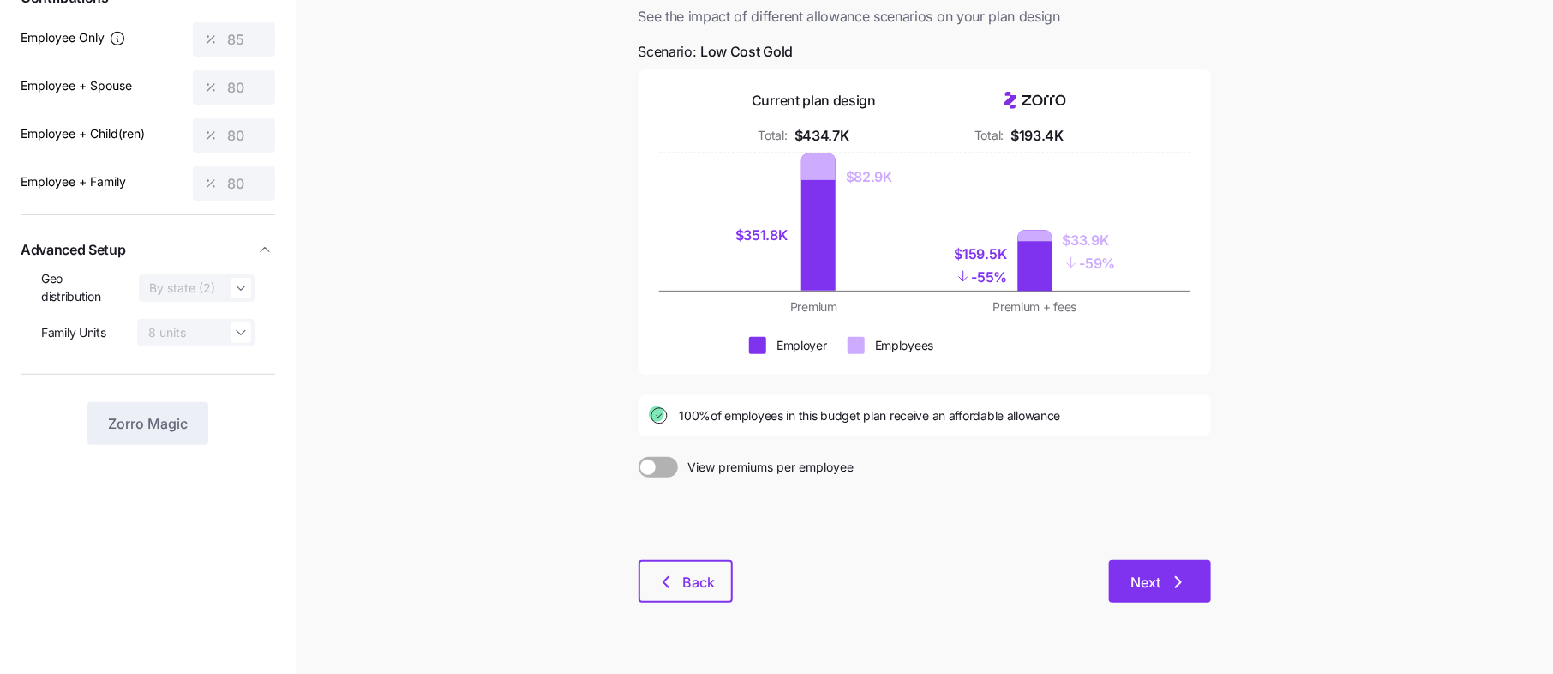
click at [1199, 569] on button "Next" at bounding box center [1160, 581] width 102 height 43
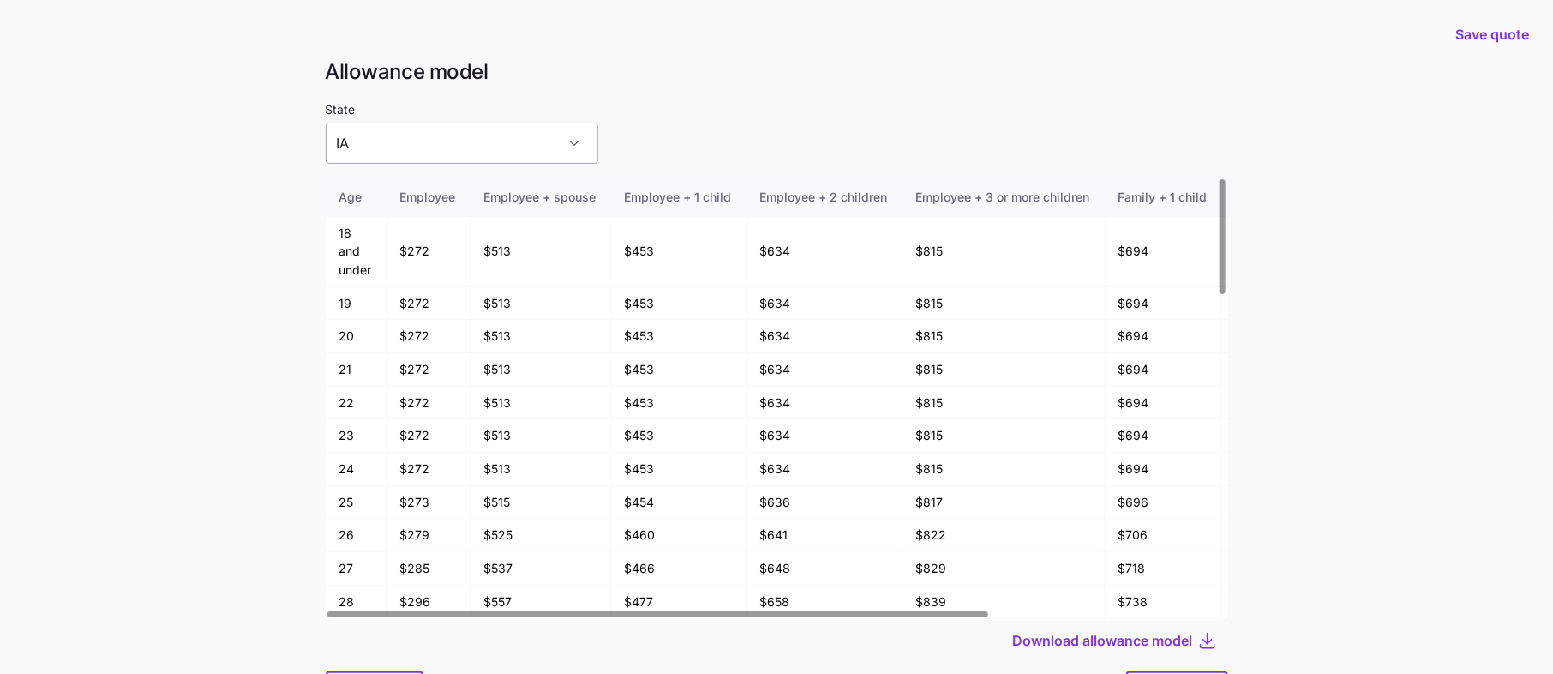
click at [455, 141] on input "IA" at bounding box center [462, 143] width 272 height 41
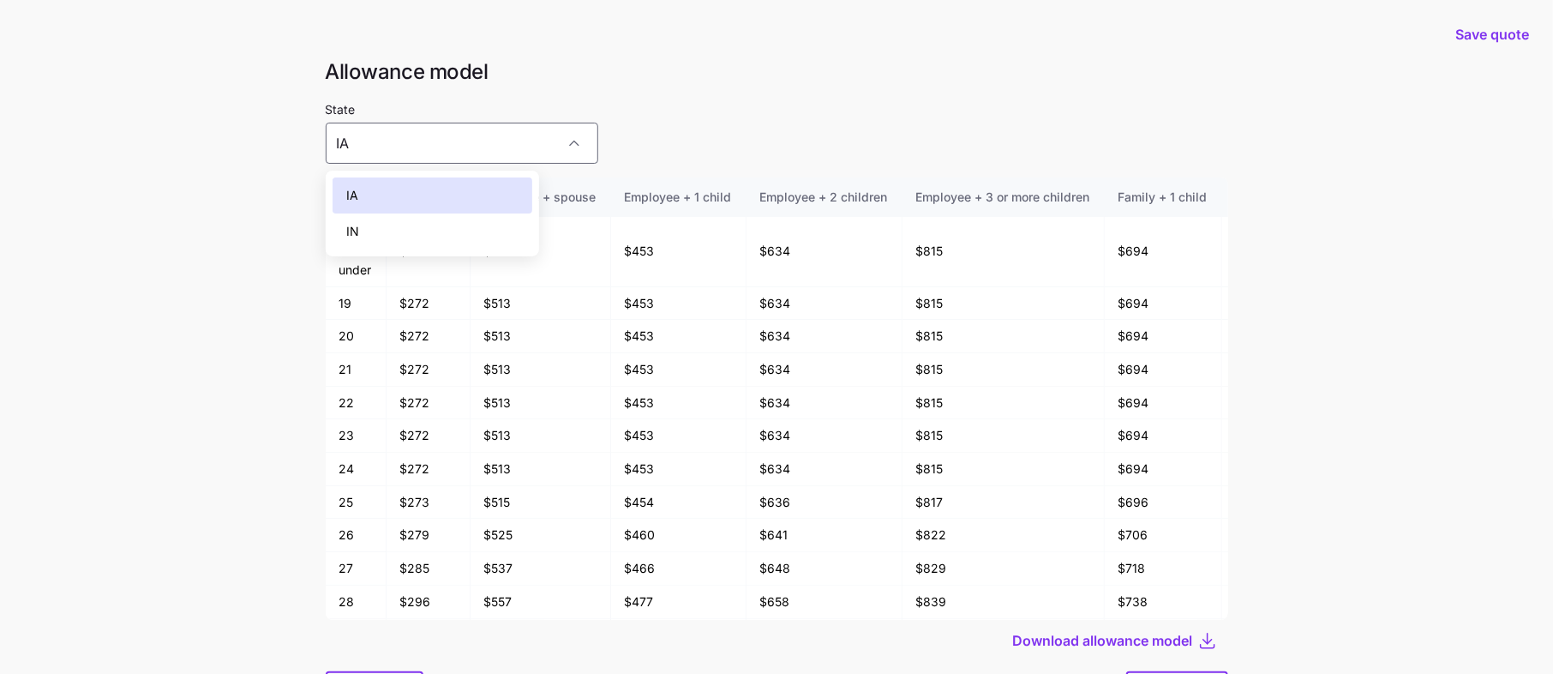
click at [382, 225] on div "IN" at bounding box center [432, 231] width 200 height 36
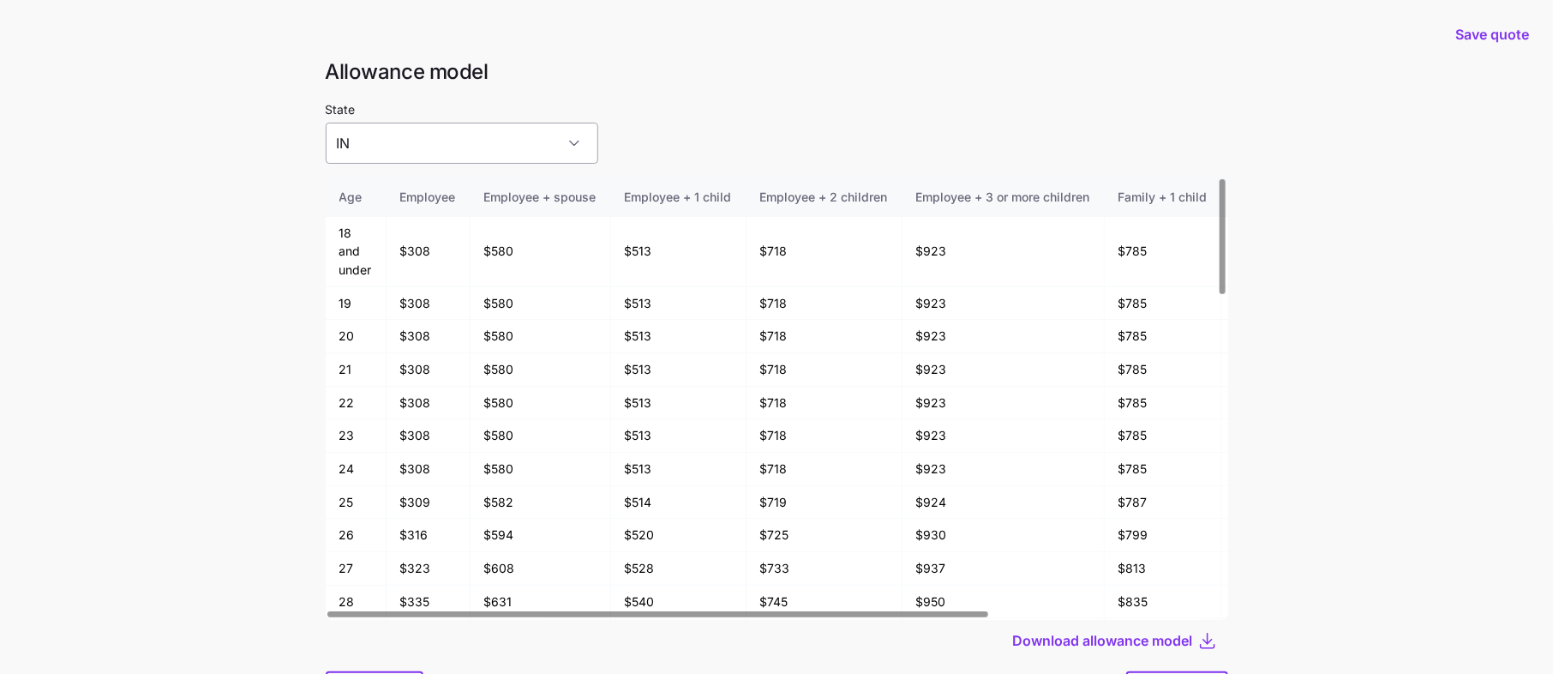
click at [433, 154] on input "IN" at bounding box center [462, 143] width 272 height 41
click at [411, 201] on div "IA" at bounding box center [432, 195] width 200 height 36
type input "IA"
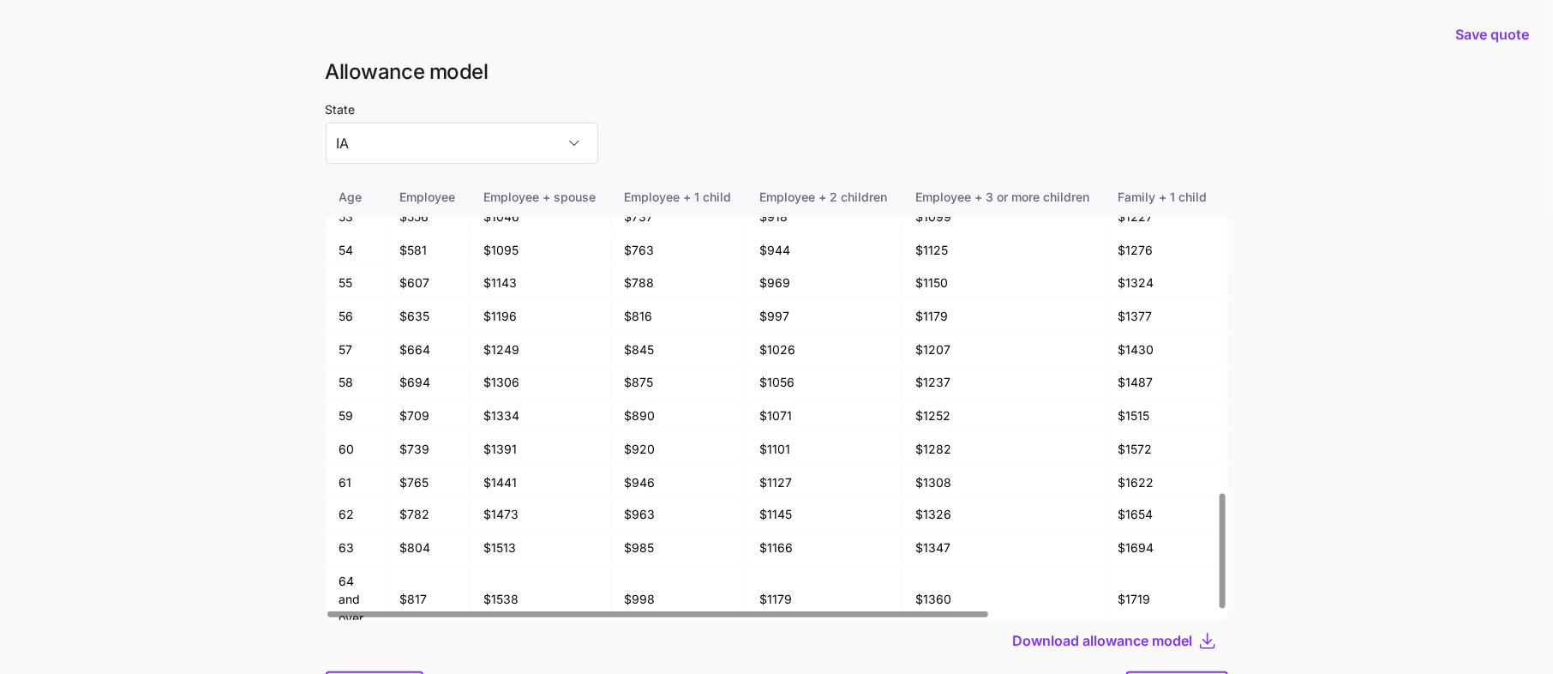
scroll to position [91, 0]
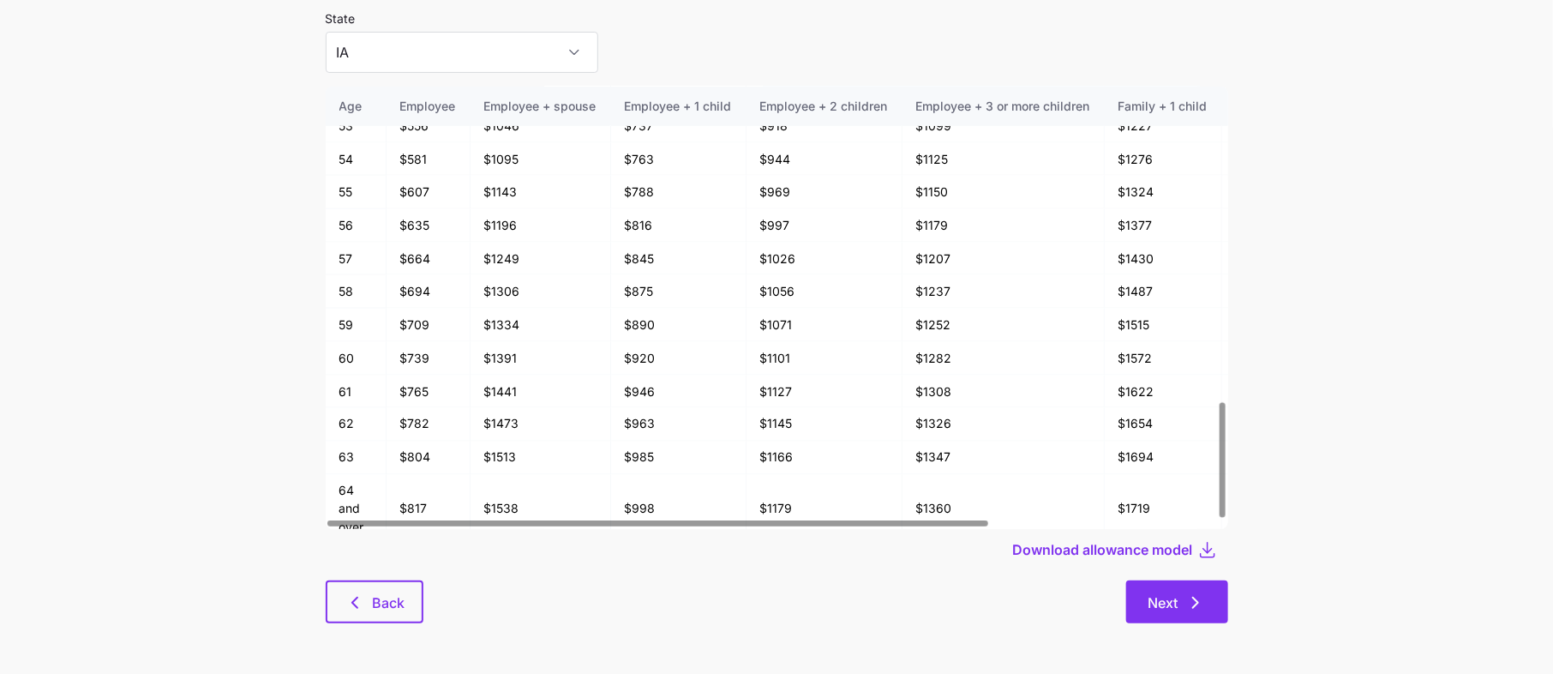
click at [1173, 596] on span "Next" at bounding box center [1163, 602] width 30 height 21
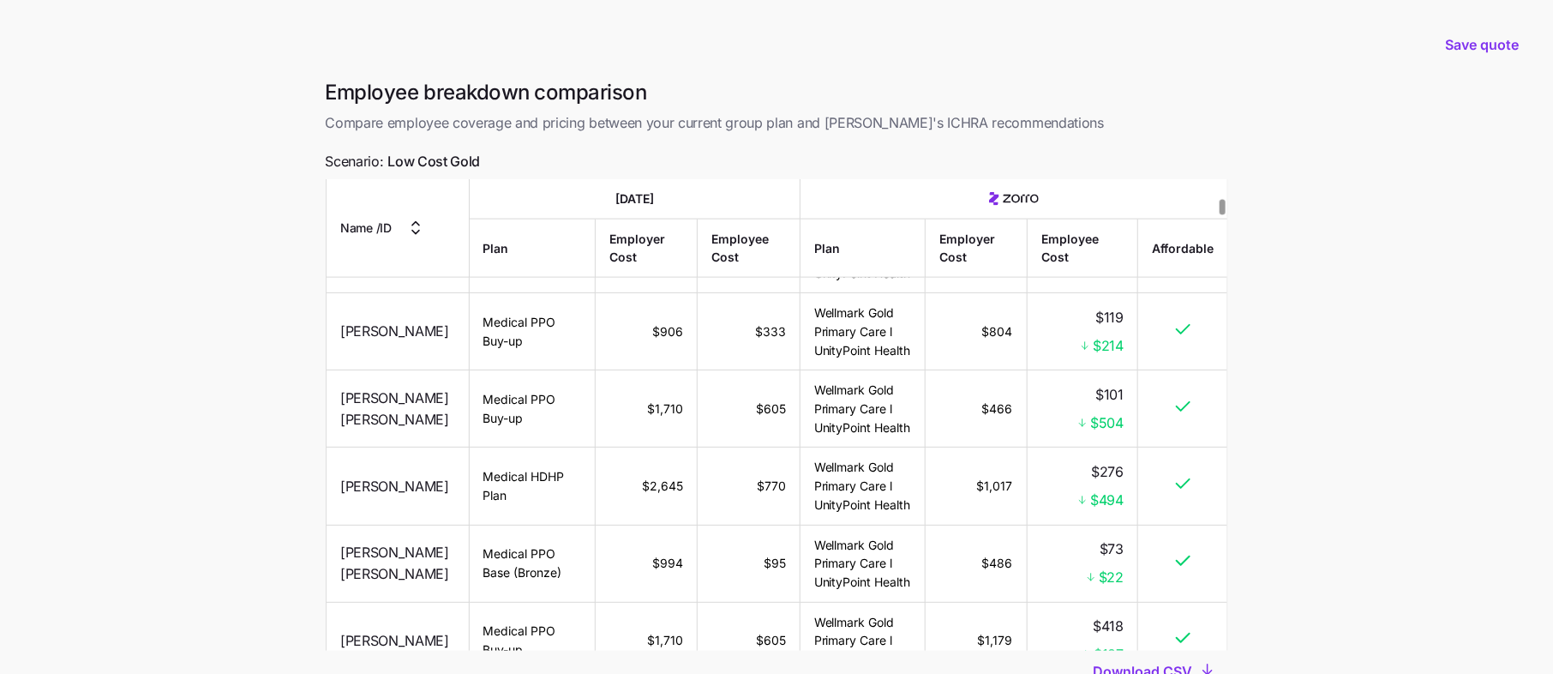
scroll to position [1179, 0]
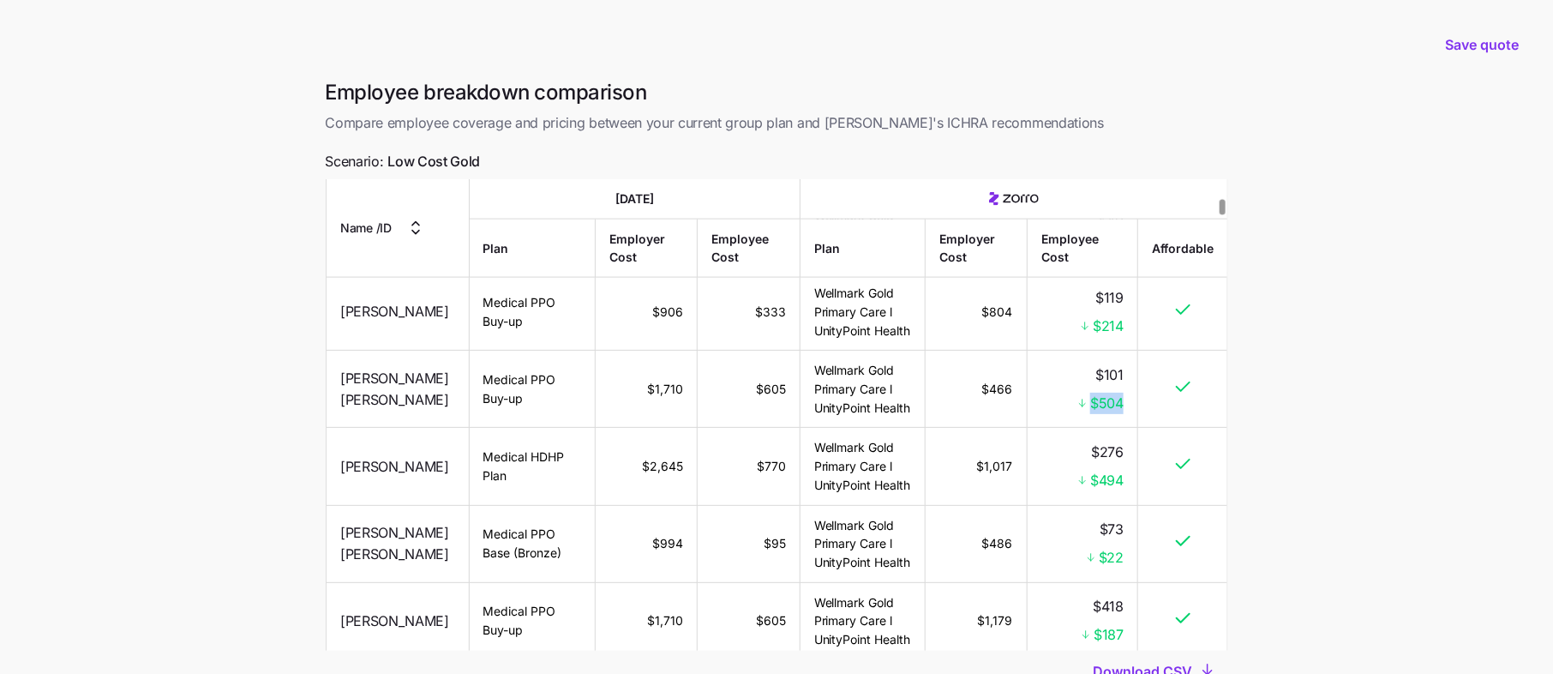
drag, startPoint x: 1123, startPoint y: 425, endPoint x: 1087, endPoint y: 425, distance: 36.0
click at [1087, 414] on div "$504" at bounding box center [1081, 402] width 82 height 21
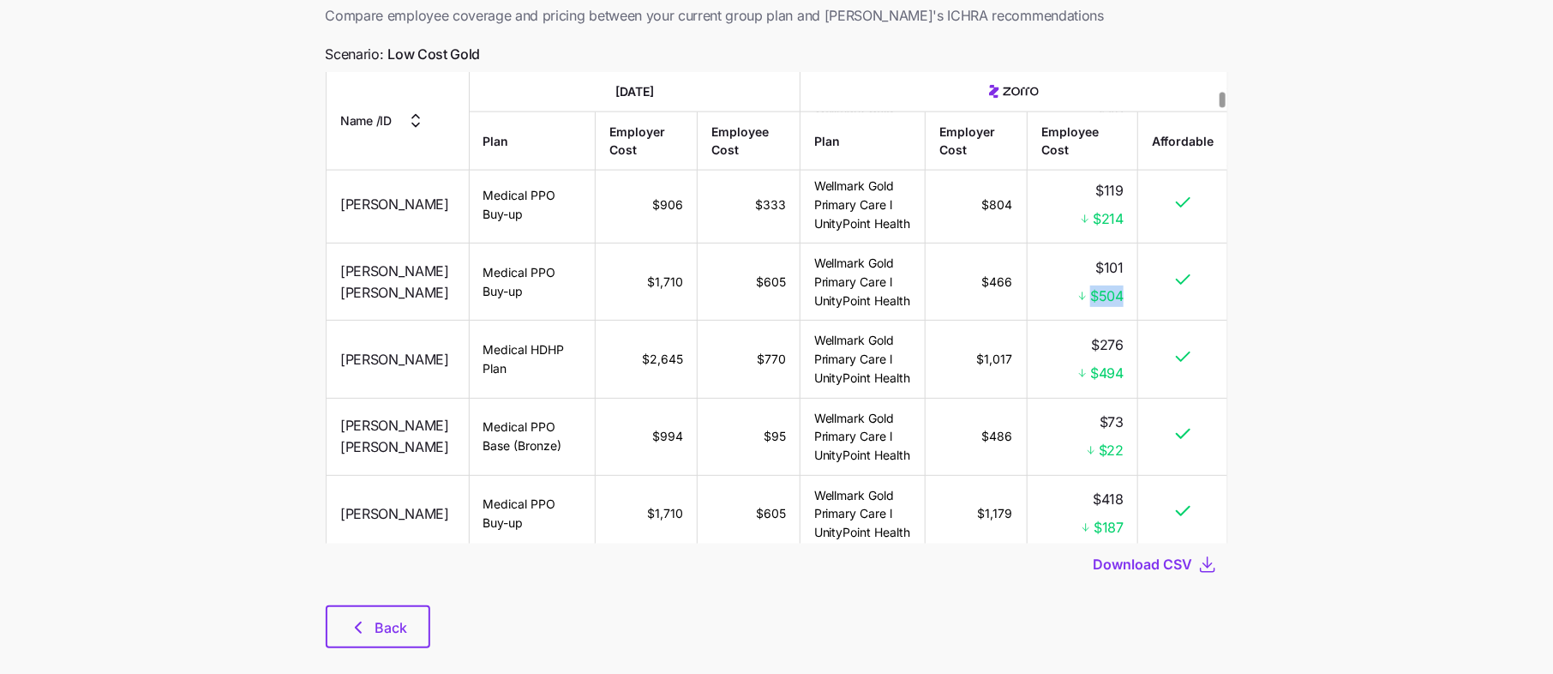
scroll to position [105, 0]
click at [873, 294] on td "Wellmark Gold Primary Care l UnityPoint Health" at bounding box center [861, 283] width 125 height 77
drag, startPoint x: 913, startPoint y: 326, endPoint x: 787, endPoint y: 274, distance: 136.8
click at [787, 274] on tr "[PERSON_NAME] [PERSON_NAME] Medical PPO Buy-up $1,710 $605 Wellmark Gold Primar…" at bounding box center [776, 283] width 901 height 77
click at [865, 322] on td "Wellmark Gold Primary Care l UnityPoint Health" at bounding box center [861, 283] width 125 height 77
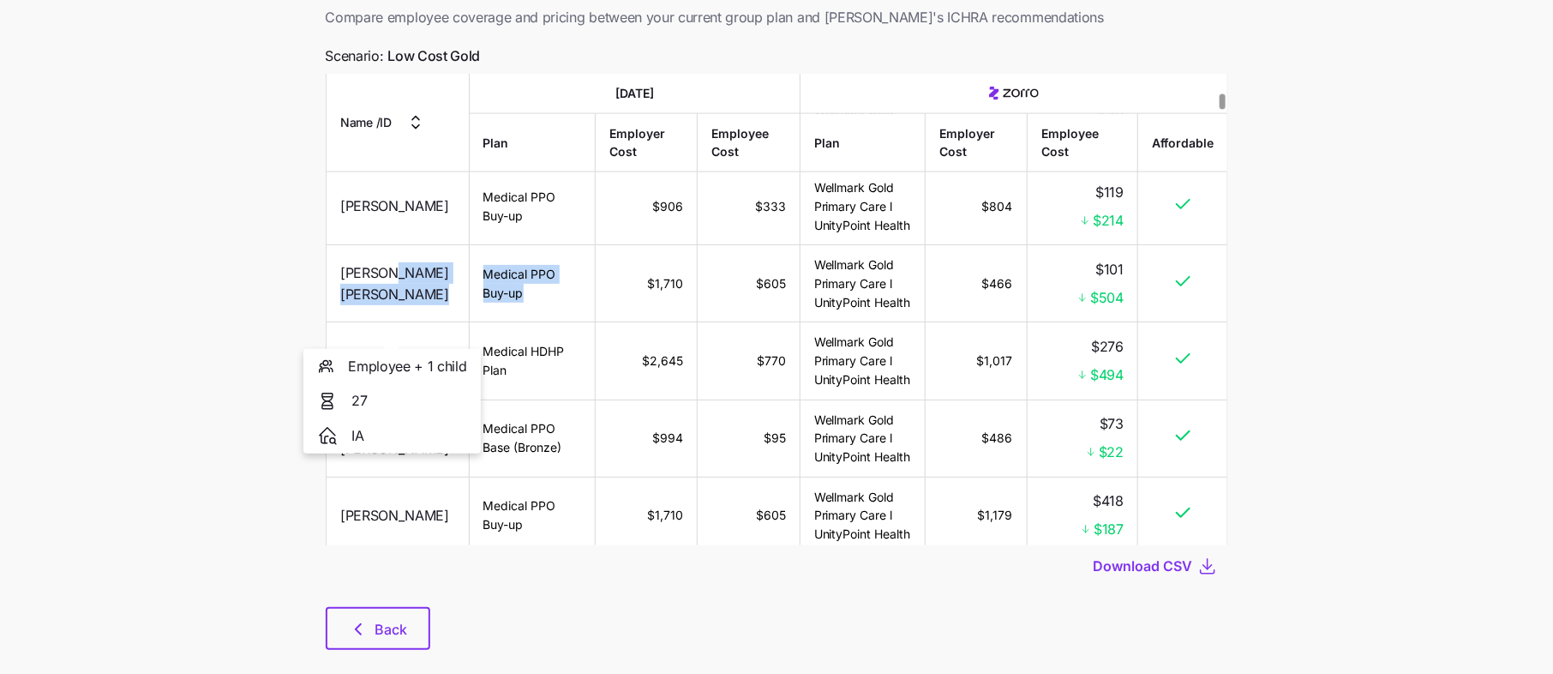
drag, startPoint x: 538, startPoint y: 314, endPoint x: 424, endPoint y: 285, distance: 117.6
click at [424, 285] on tr "[PERSON_NAME] [PERSON_NAME] Medical PPO Buy-up $1,710 $605 Wellmark Gold Primar…" at bounding box center [776, 283] width 901 height 77
click at [522, 319] on td "Medical PPO Buy-up" at bounding box center [532, 283] width 127 height 77
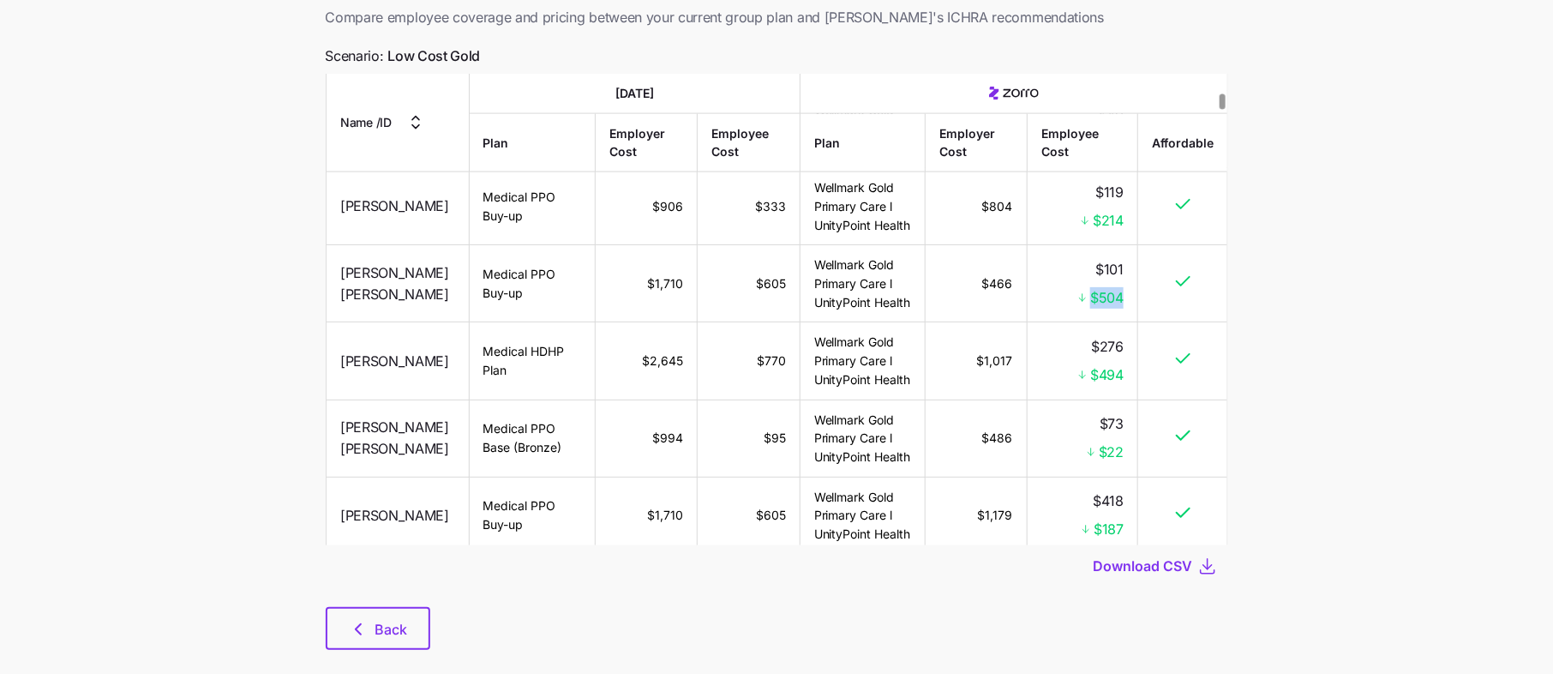
drag, startPoint x: 1131, startPoint y: 323, endPoint x: 1054, endPoint y: 318, distance: 77.3
click at [1054, 318] on td "$101 $504" at bounding box center [1082, 283] width 111 height 77
click at [1066, 322] on td "$101 $504" at bounding box center [1082, 283] width 111 height 77
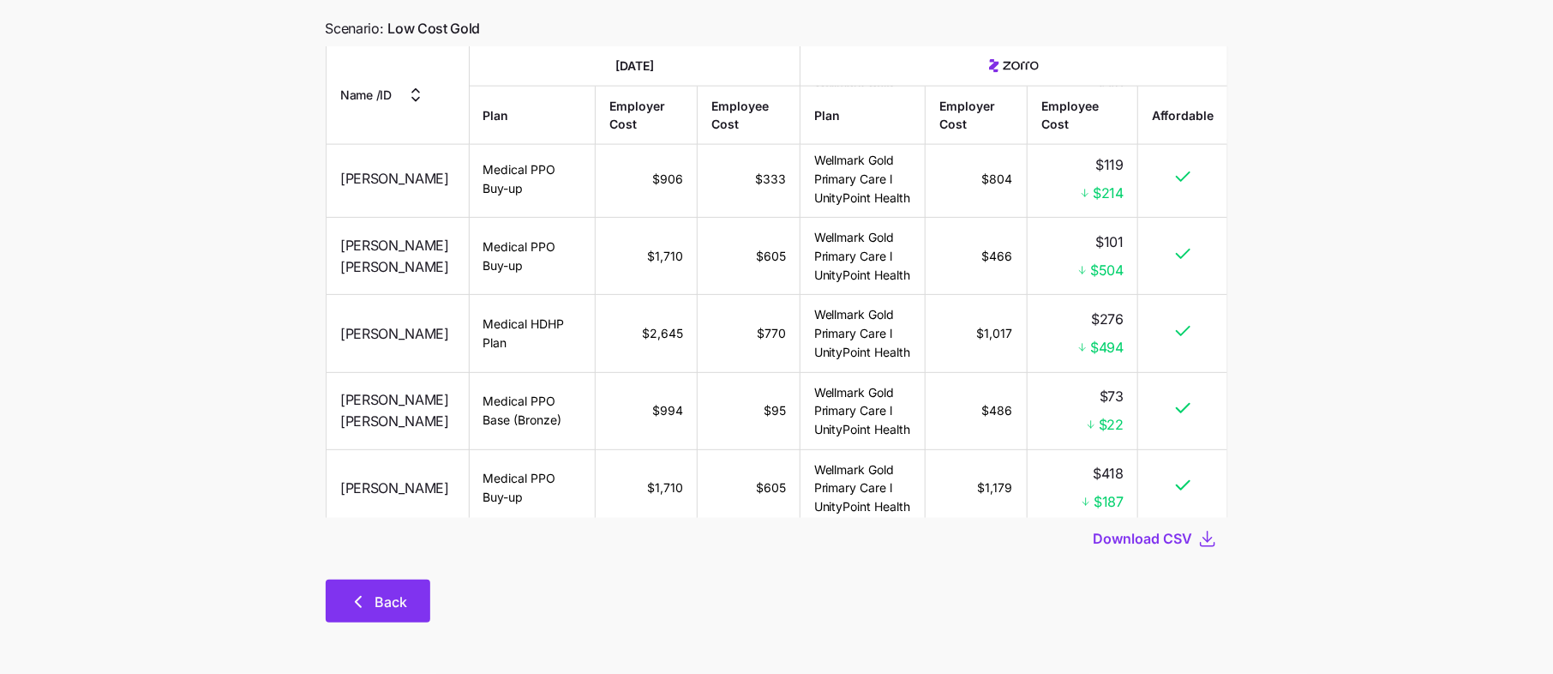
click at [380, 602] on span "Back" at bounding box center [391, 601] width 33 height 21
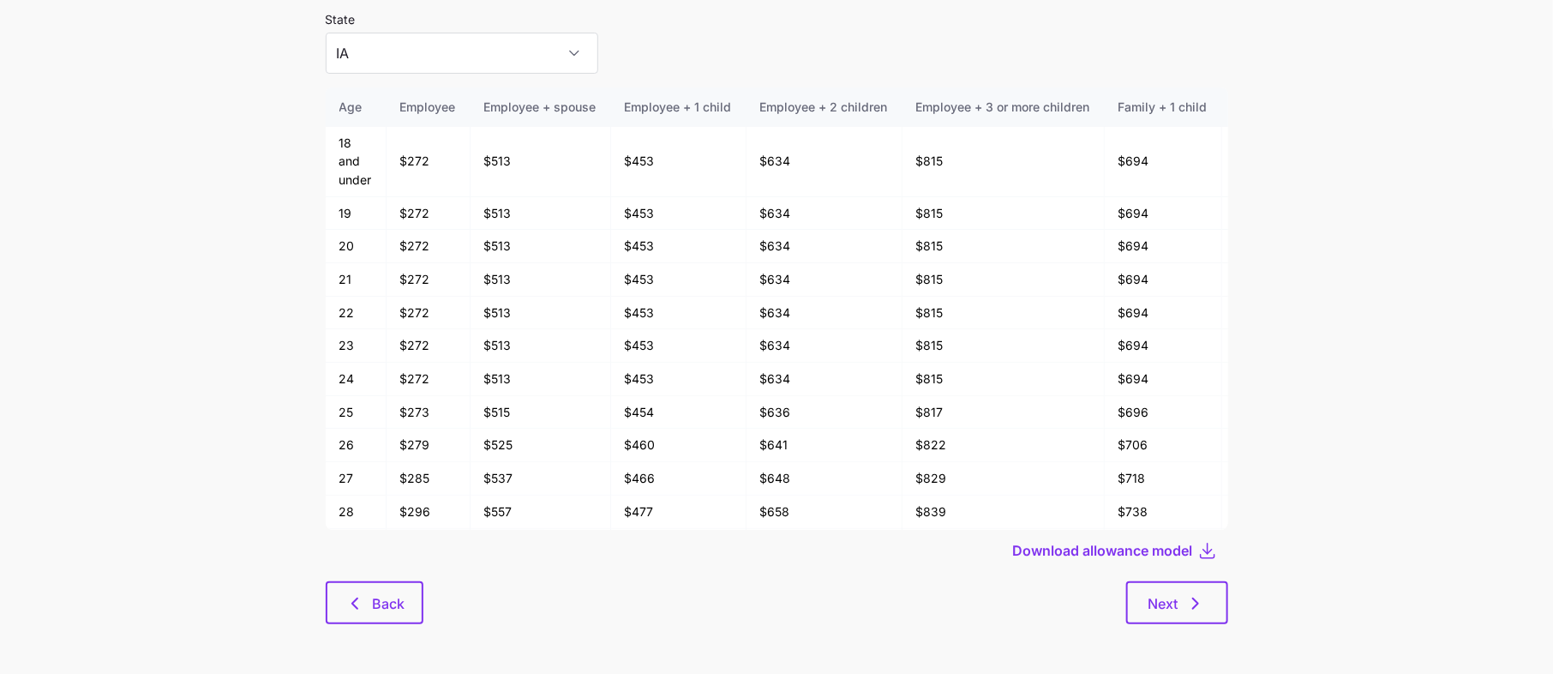
scroll to position [91, 0]
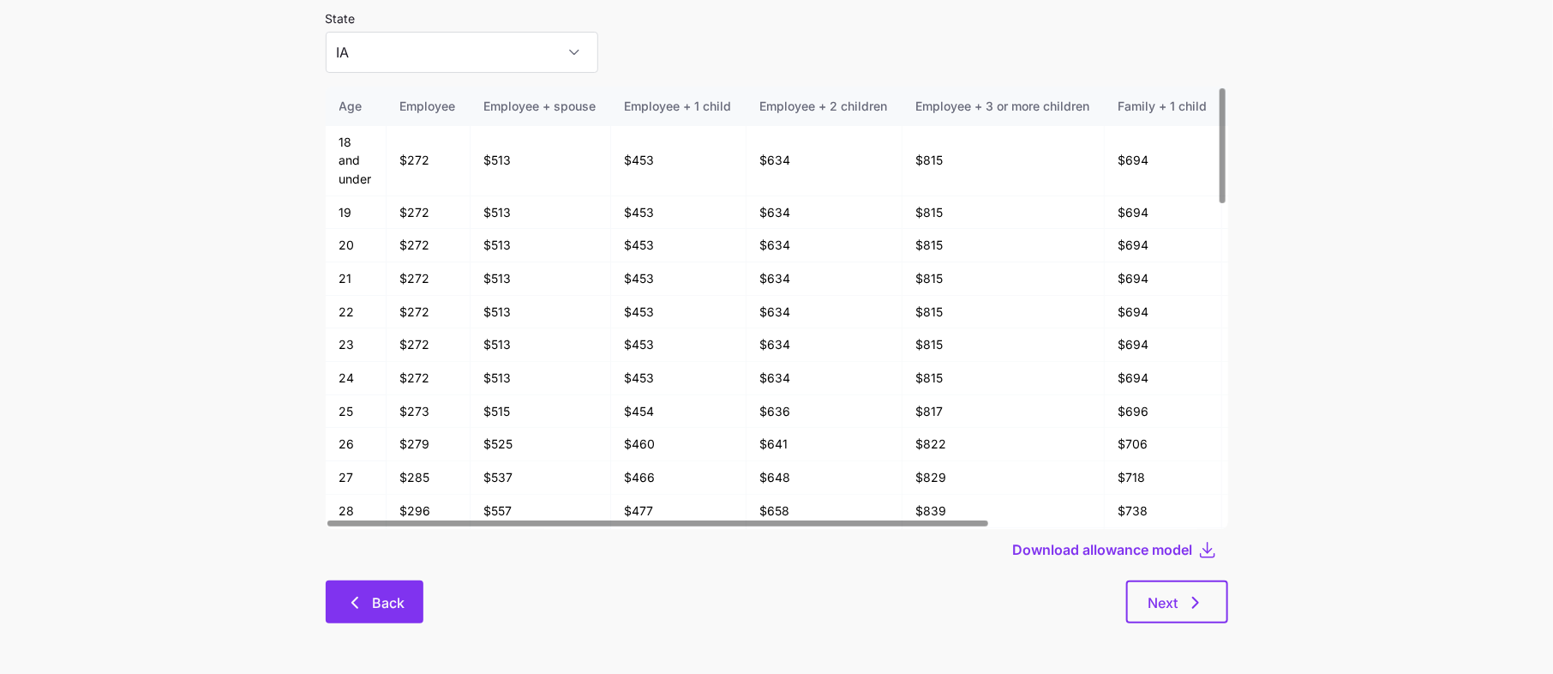
click at [380, 604] on span "Back" at bounding box center [388, 602] width 33 height 21
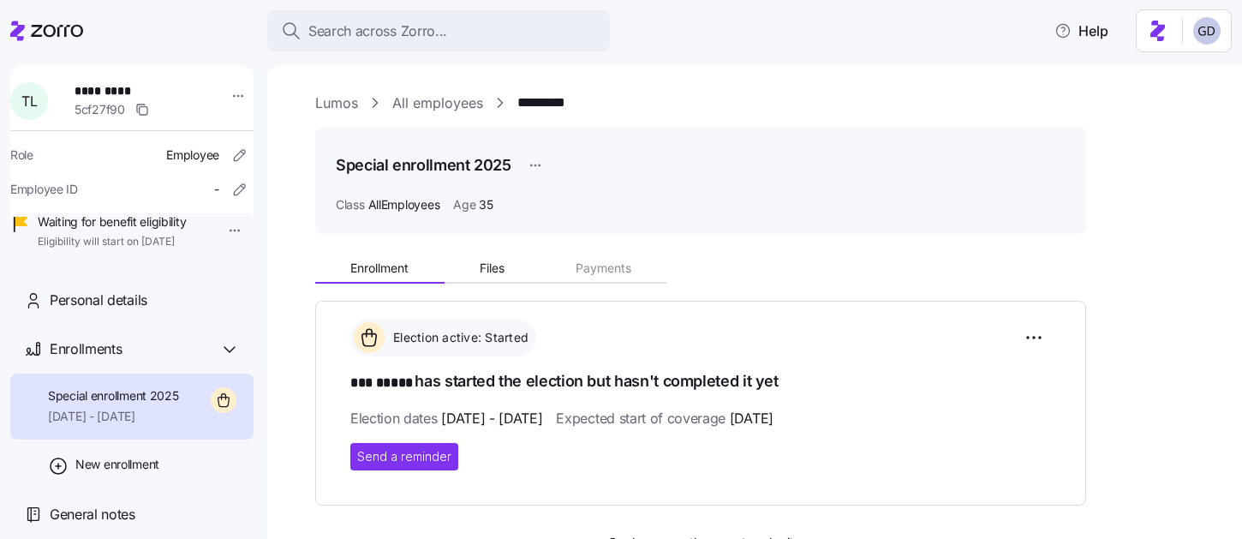
click at [356, 102] on link "Lumos" at bounding box center [336, 103] width 43 height 21
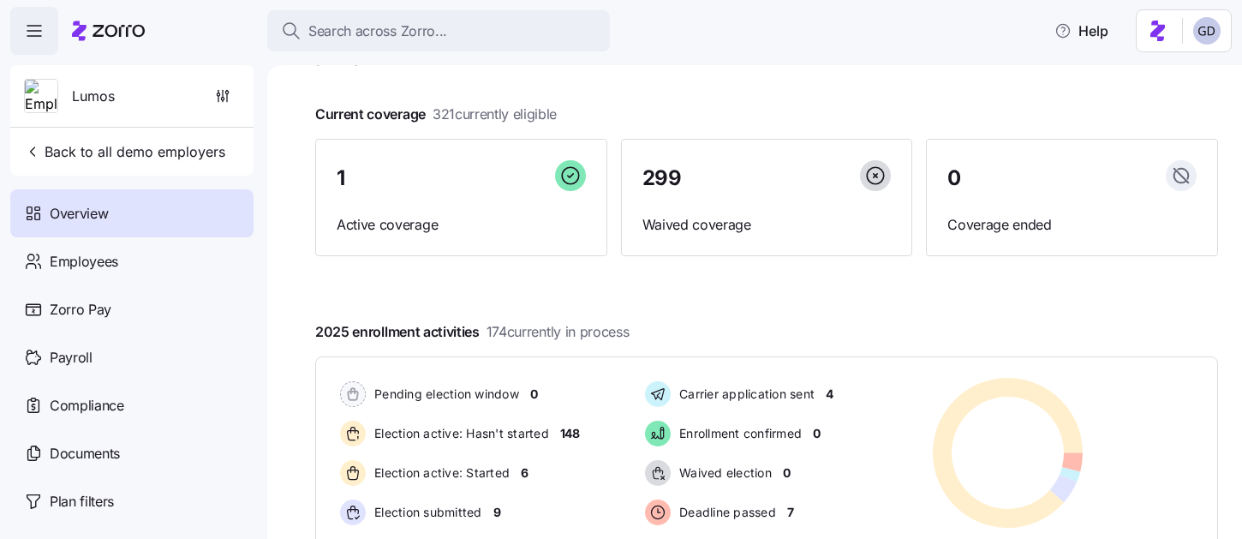
scroll to position [337, 0]
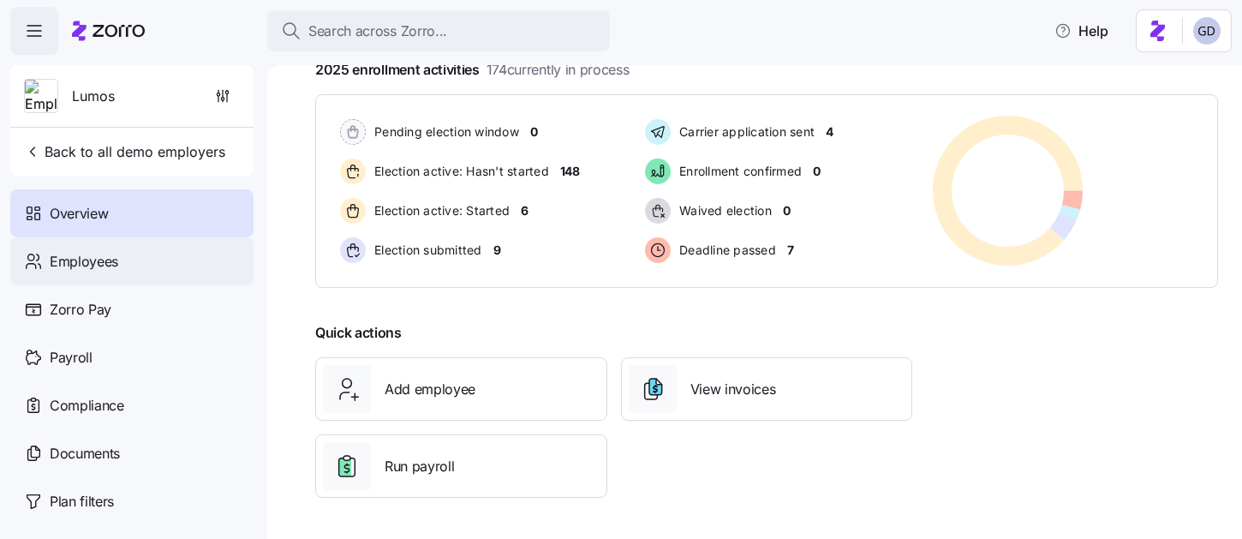
click at [89, 261] on span "Employees" at bounding box center [84, 261] width 69 height 21
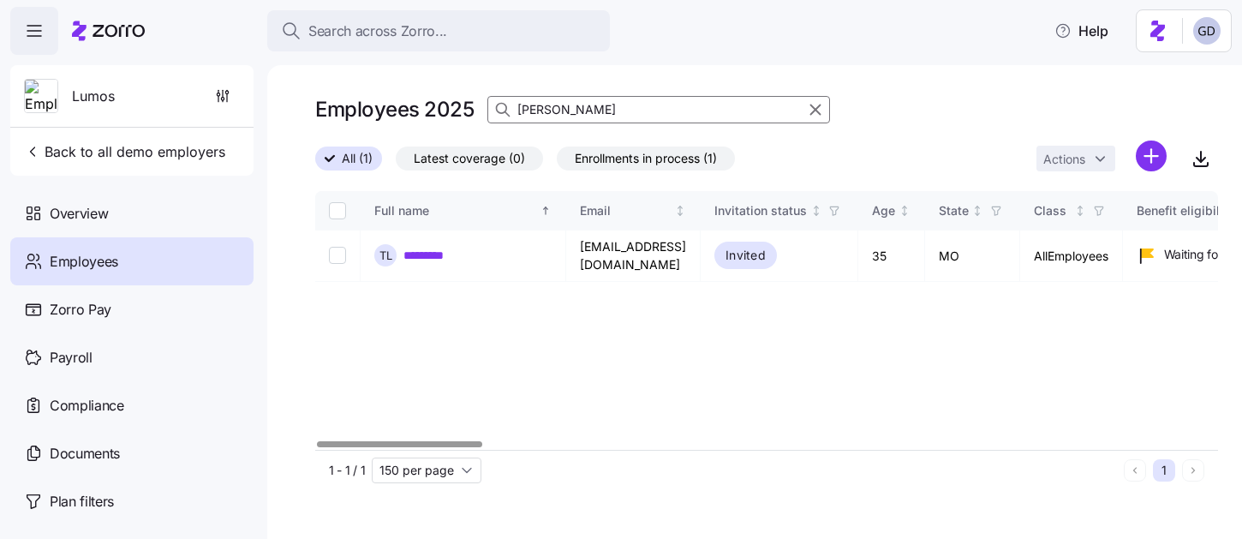
click at [576, 111] on input "[PERSON_NAME]" at bounding box center [659, 109] width 343 height 27
type input "T"
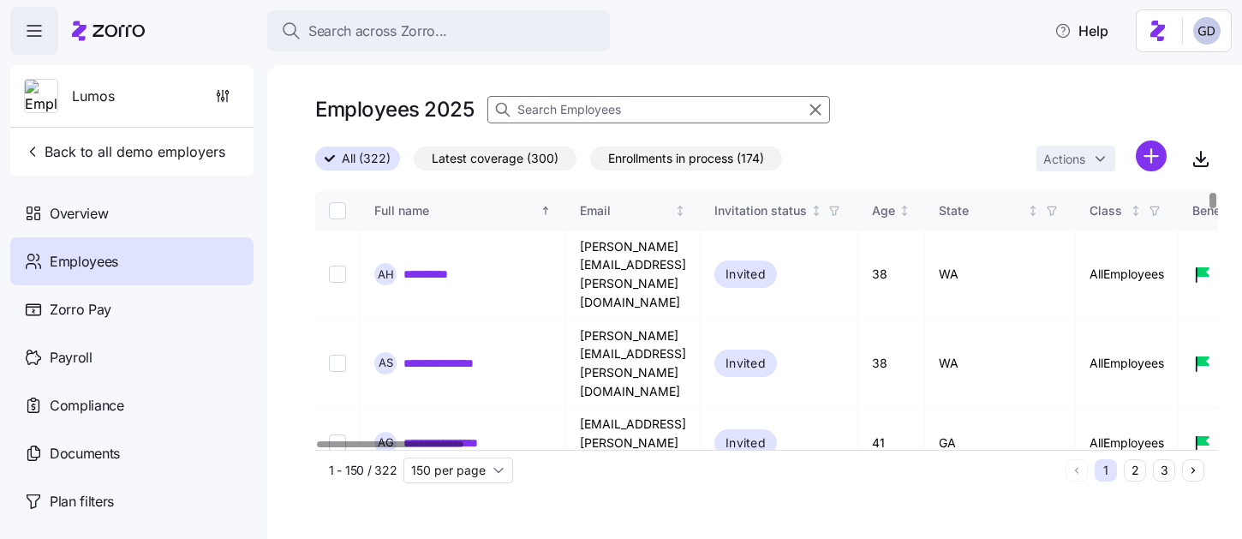
click at [578, 109] on input at bounding box center [659, 109] width 343 height 27
